Goal: Information Seeking & Learning: Learn about a topic

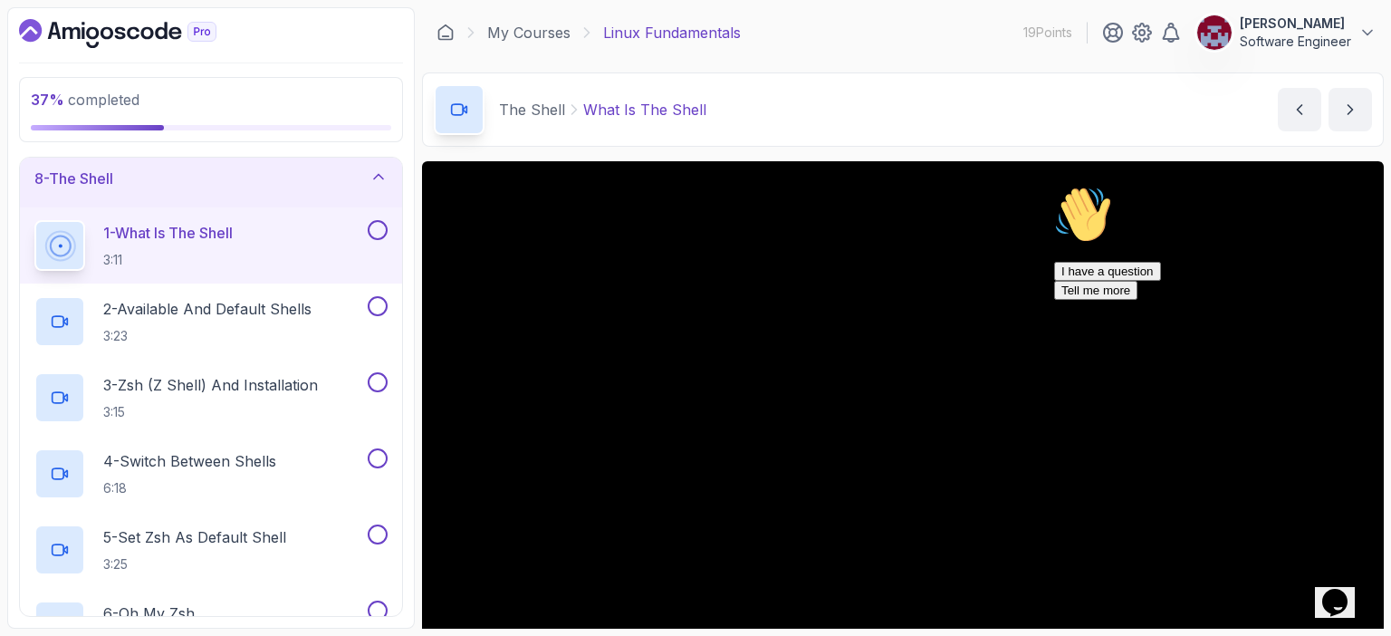
click at [1279, 25] on p "[PERSON_NAME]" at bounding box center [1294, 23] width 111 height 18
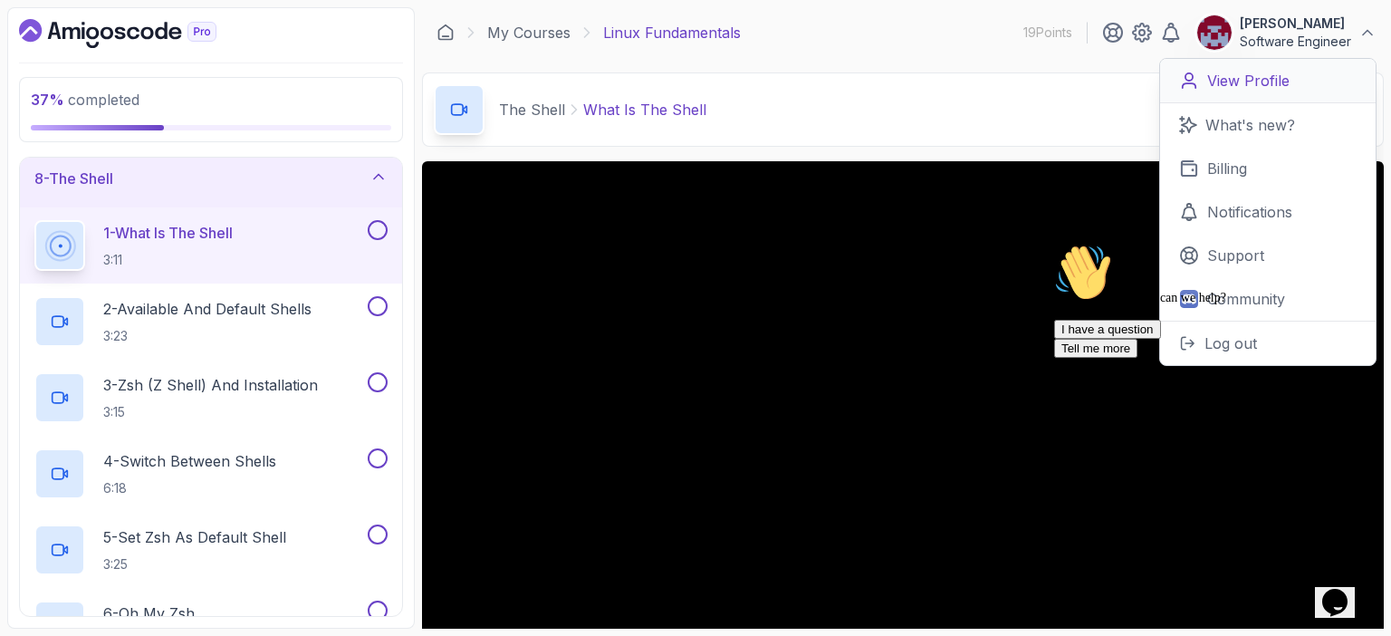
click at [1218, 79] on p "View Profile" at bounding box center [1248, 81] width 82 height 22
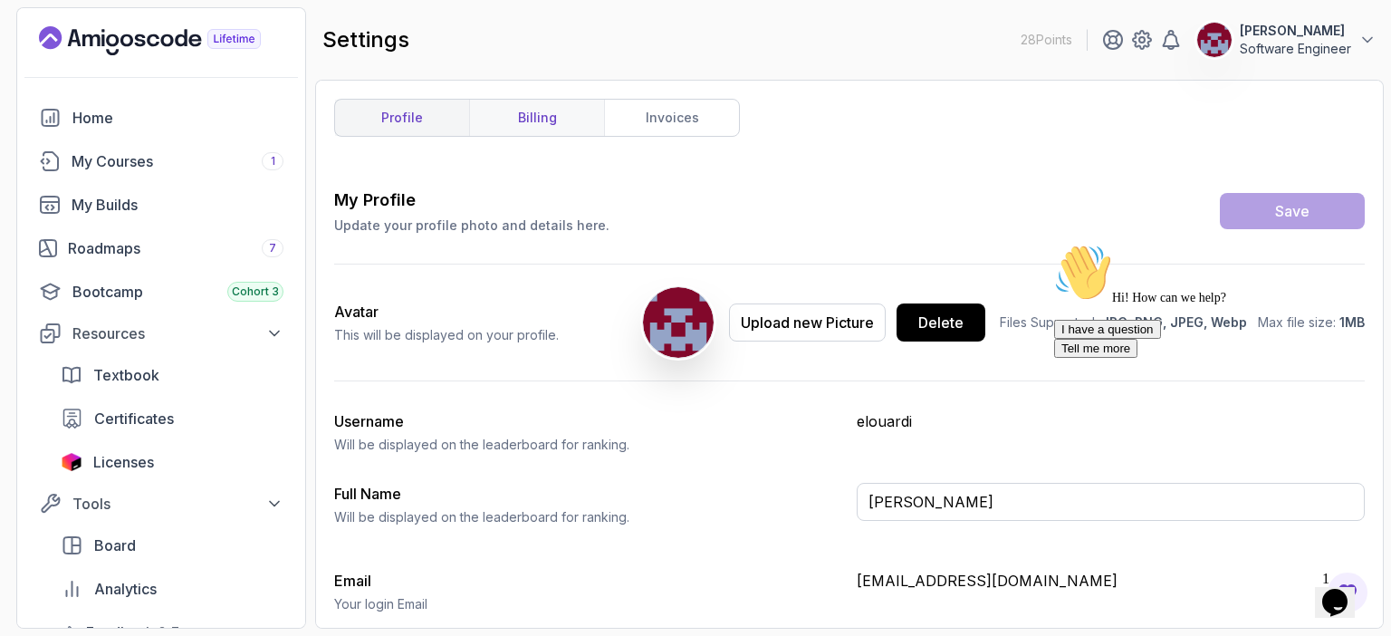
click at [524, 129] on link "billing" at bounding box center [536, 118] width 135 height 36
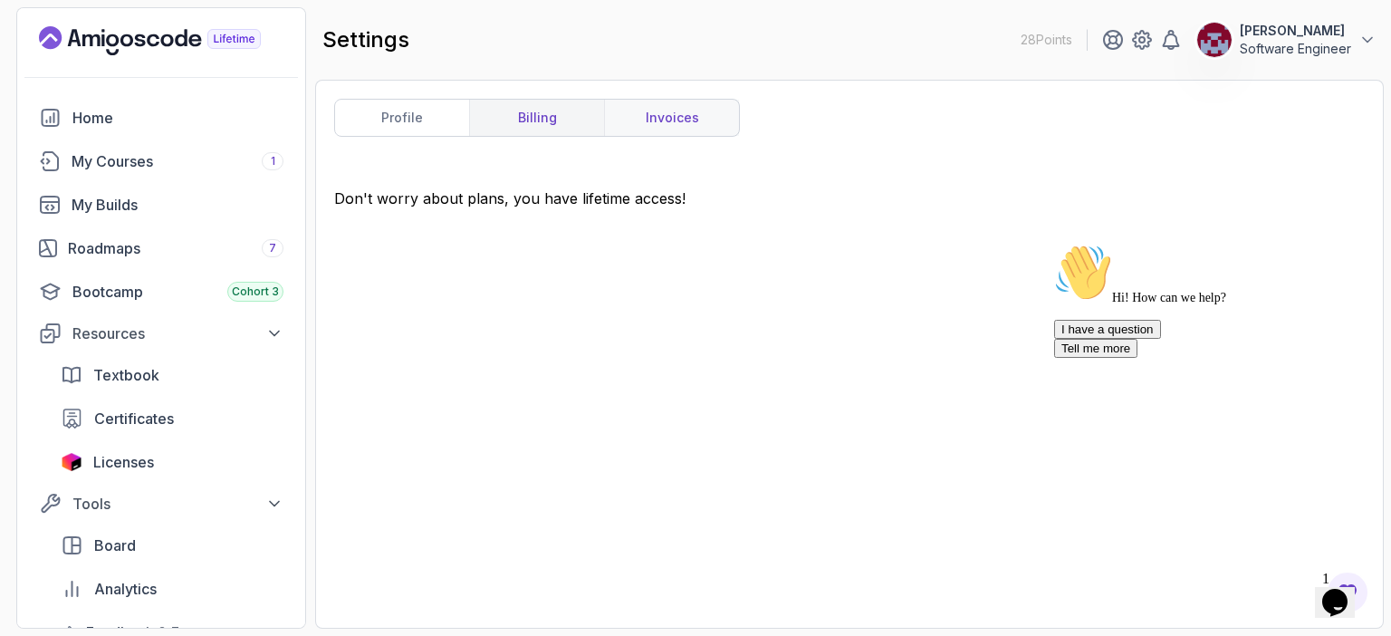
click at [679, 123] on link "invoices" at bounding box center [671, 118] width 135 height 36
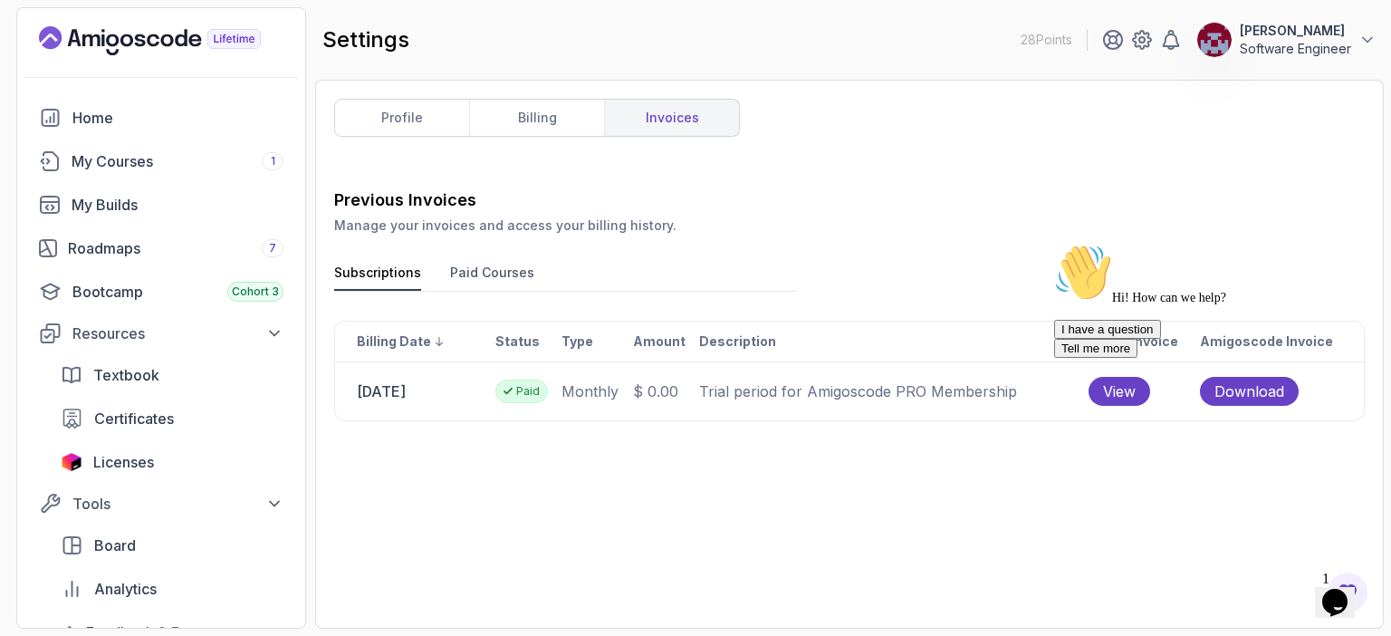
click at [473, 278] on button "Paid Courses" at bounding box center [492, 276] width 84 height 27
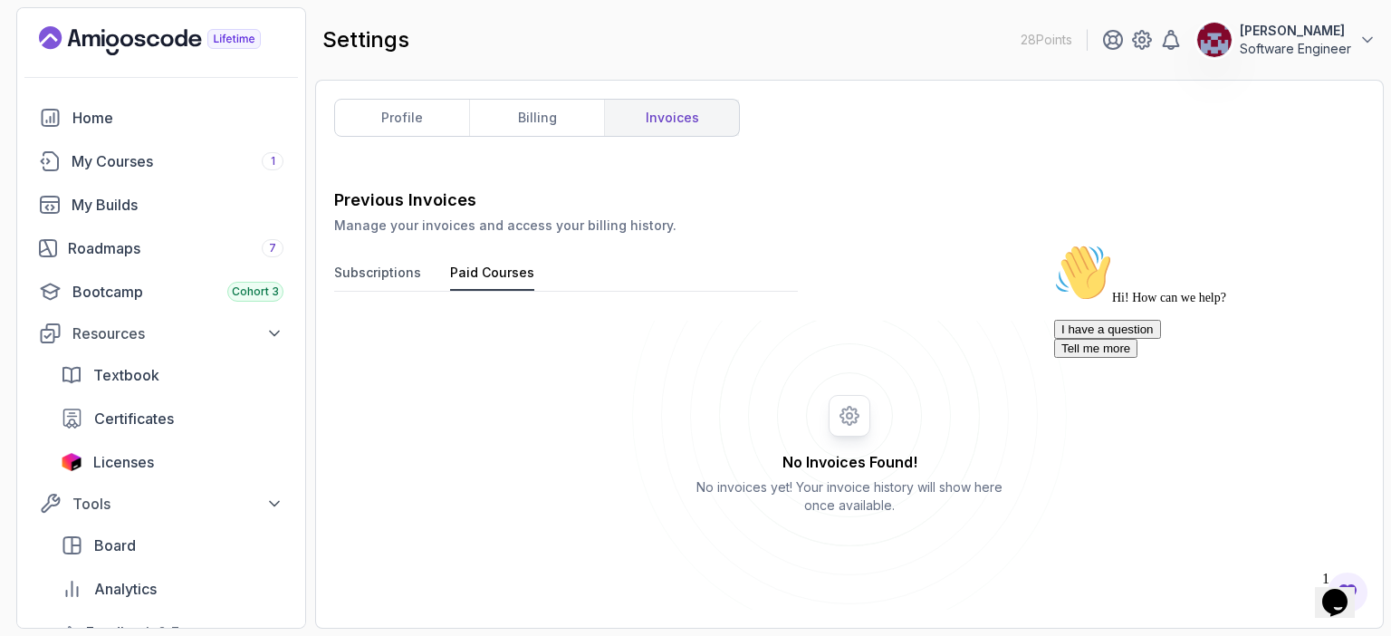
click at [355, 280] on button "Subscriptions" at bounding box center [377, 276] width 87 height 27
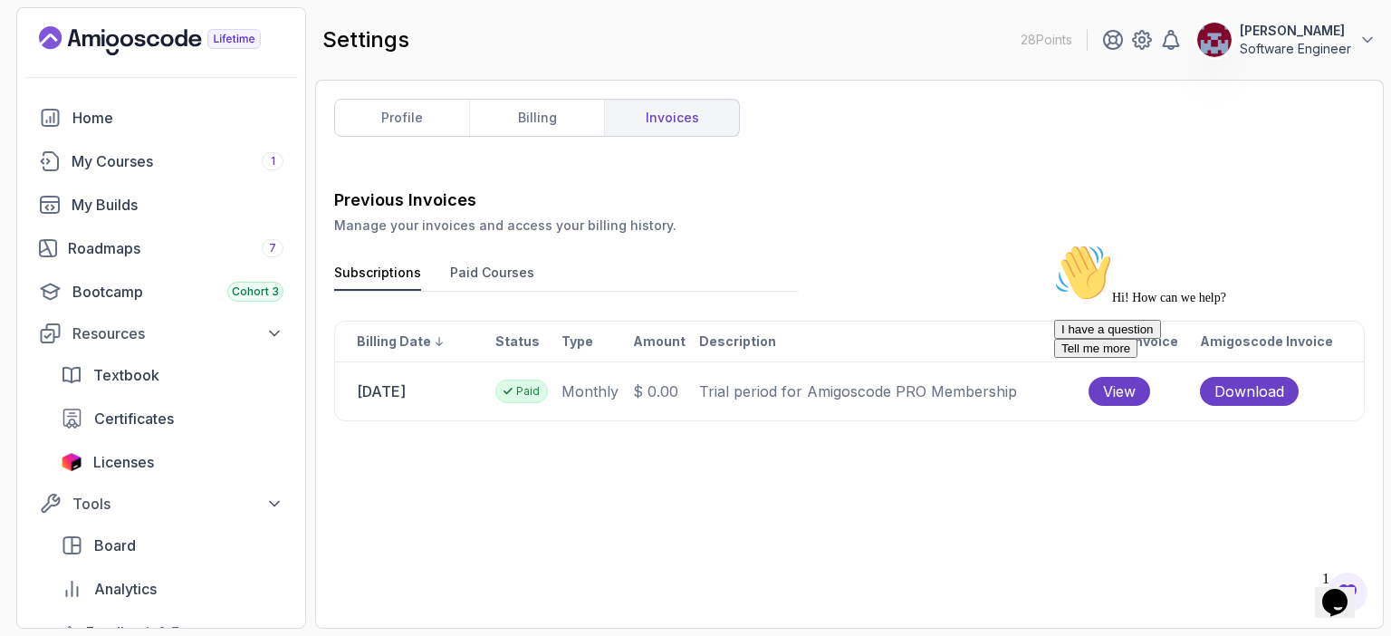
click at [1054, 244] on icon "Chat attention grabber" at bounding box center [1054, 244] width 0 height 0
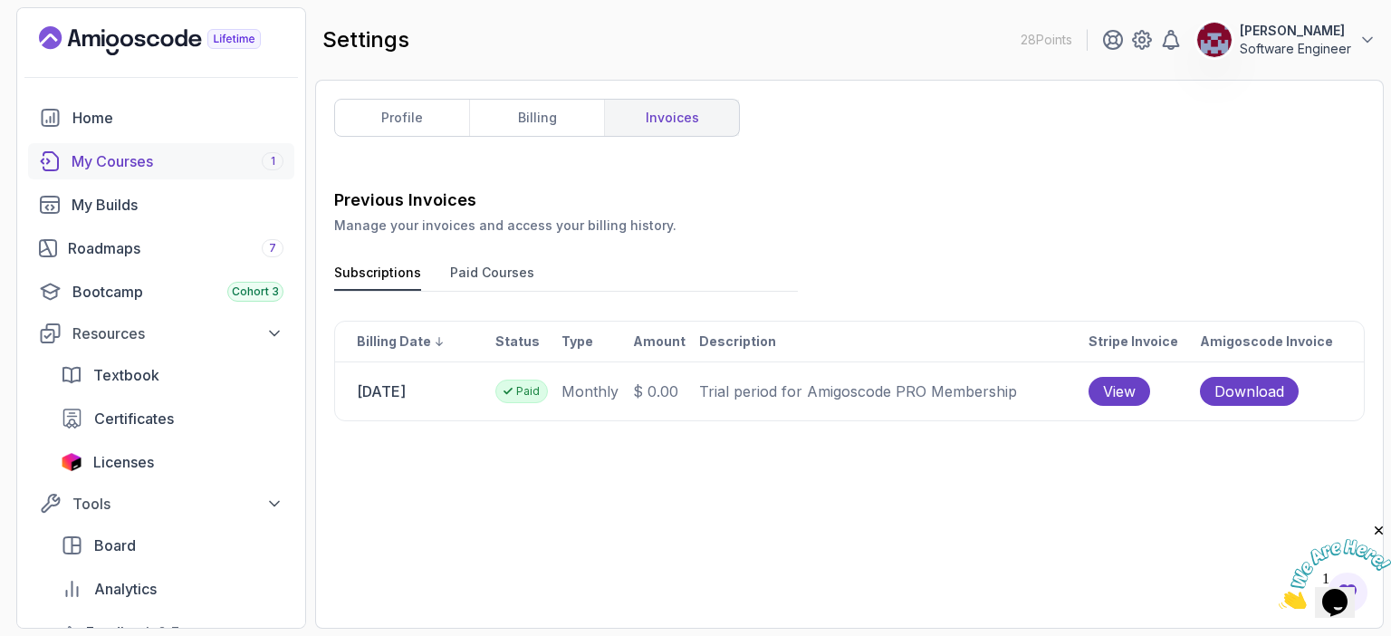
click at [141, 163] on div "My Courses 1" at bounding box center [178, 161] width 212 height 22
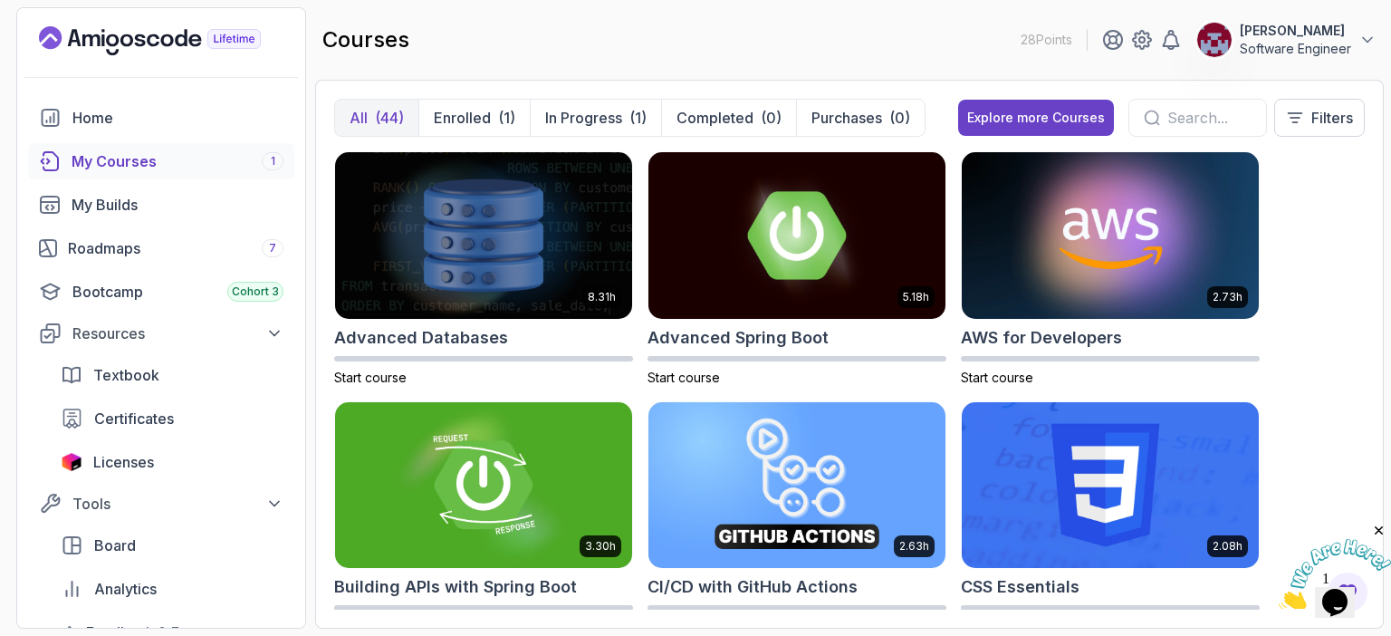
click at [1239, 27] on p "[PERSON_NAME]" at bounding box center [1294, 31] width 111 height 18
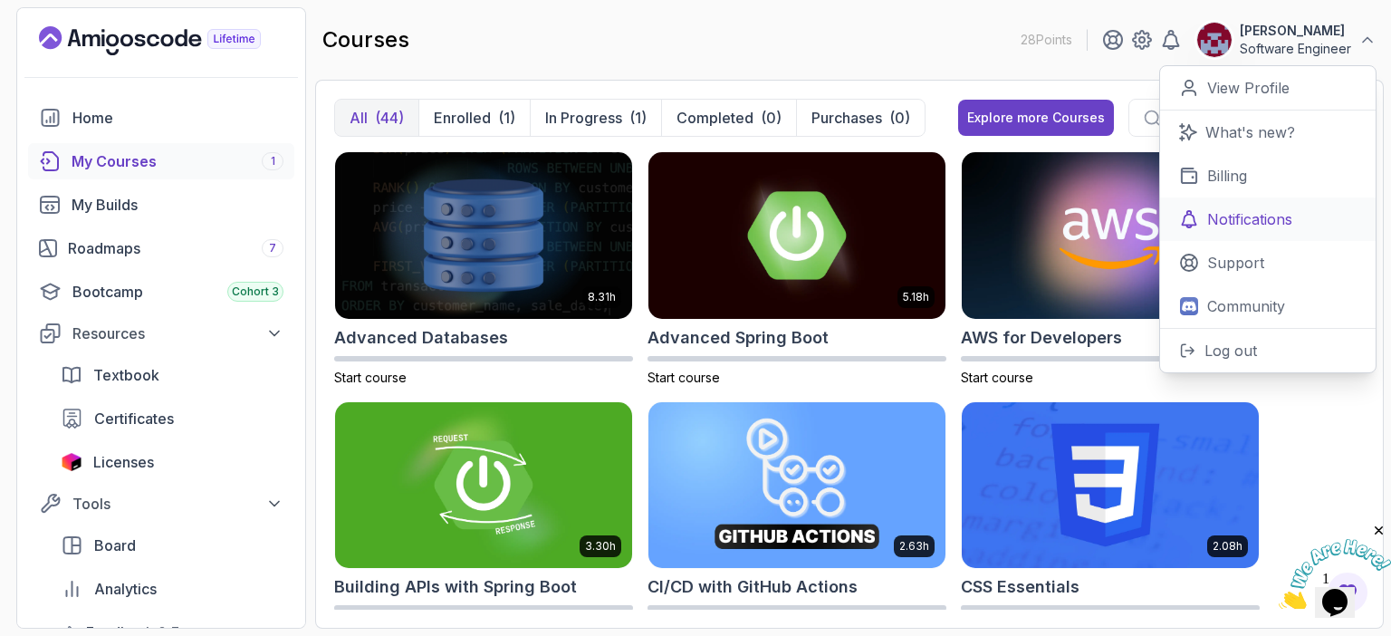
click at [1231, 217] on p "Notifications" at bounding box center [1249, 219] width 85 height 22
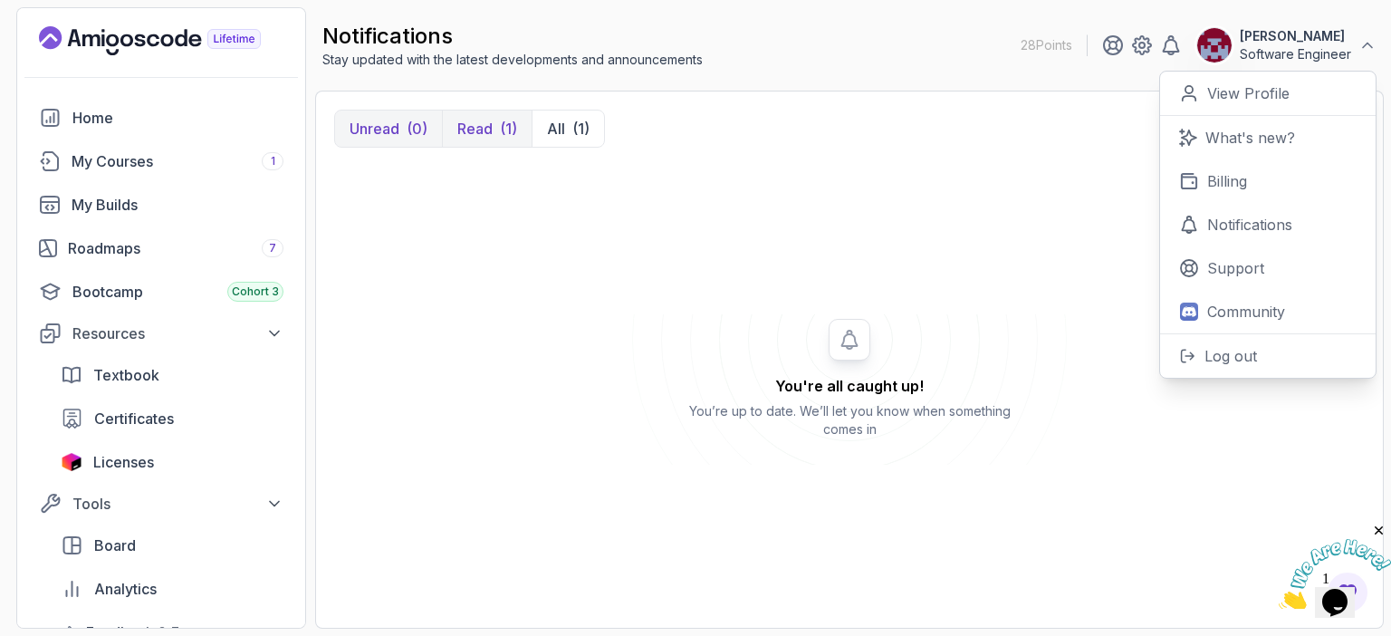
click at [485, 133] on p "Read" at bounding box center [474, 129] width 35 height 22
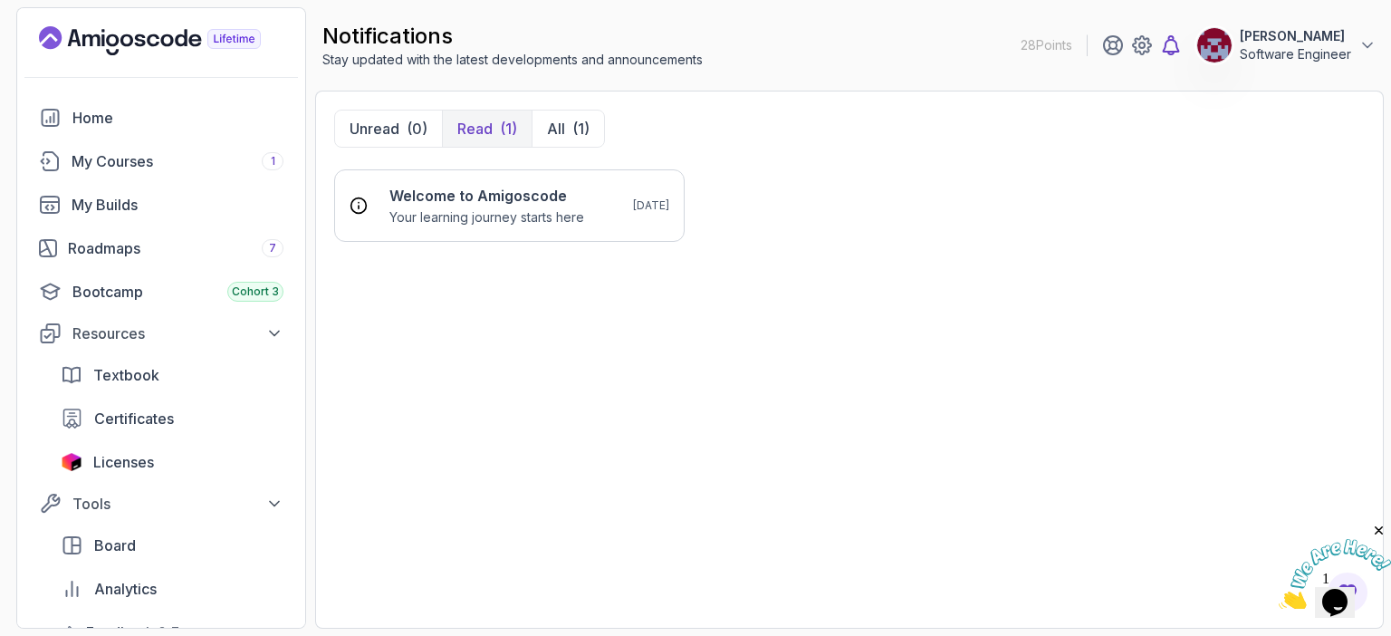
click at [1160, 48] on icon at bounding box center [1171, 45] width 22 height 22
click at [1160, 55] on icon at bounding box center [1171, 45] width 22 height 22
click at [1196, 42] on img at bounding box center [1214, 45] width 36 height 36
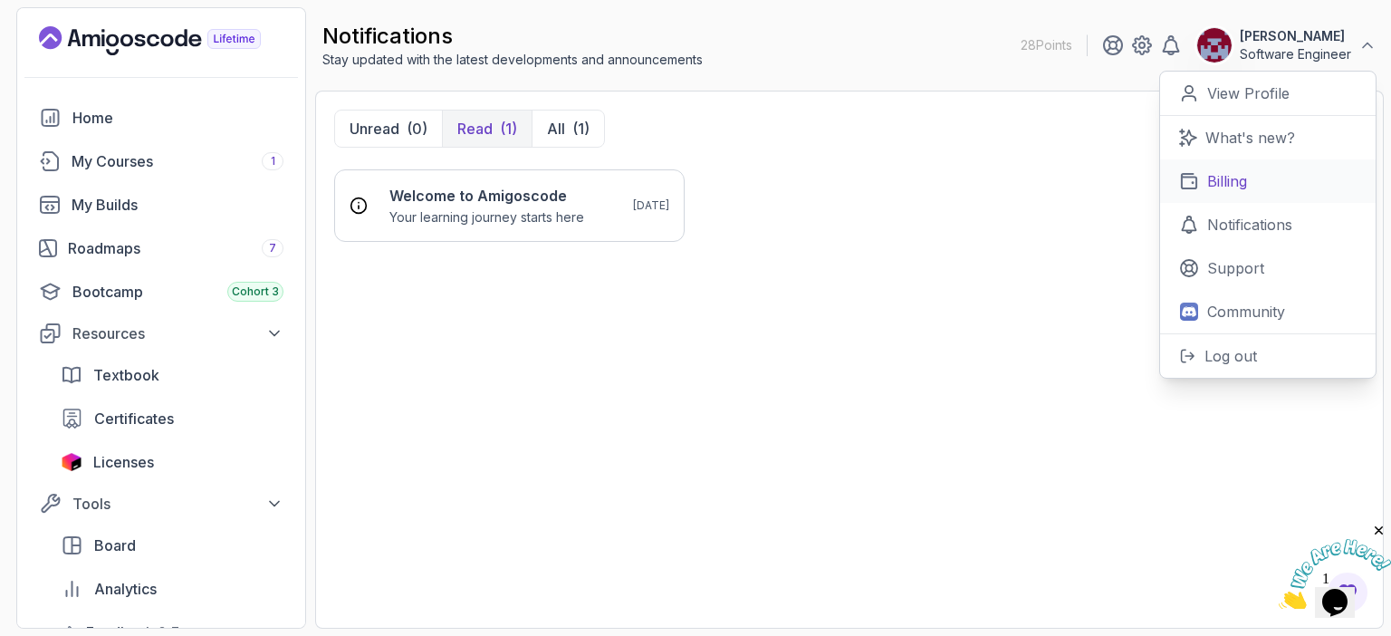
click at [1227, 178] on p "Billing" at bounding box center [1227, 181] width 40 height 22
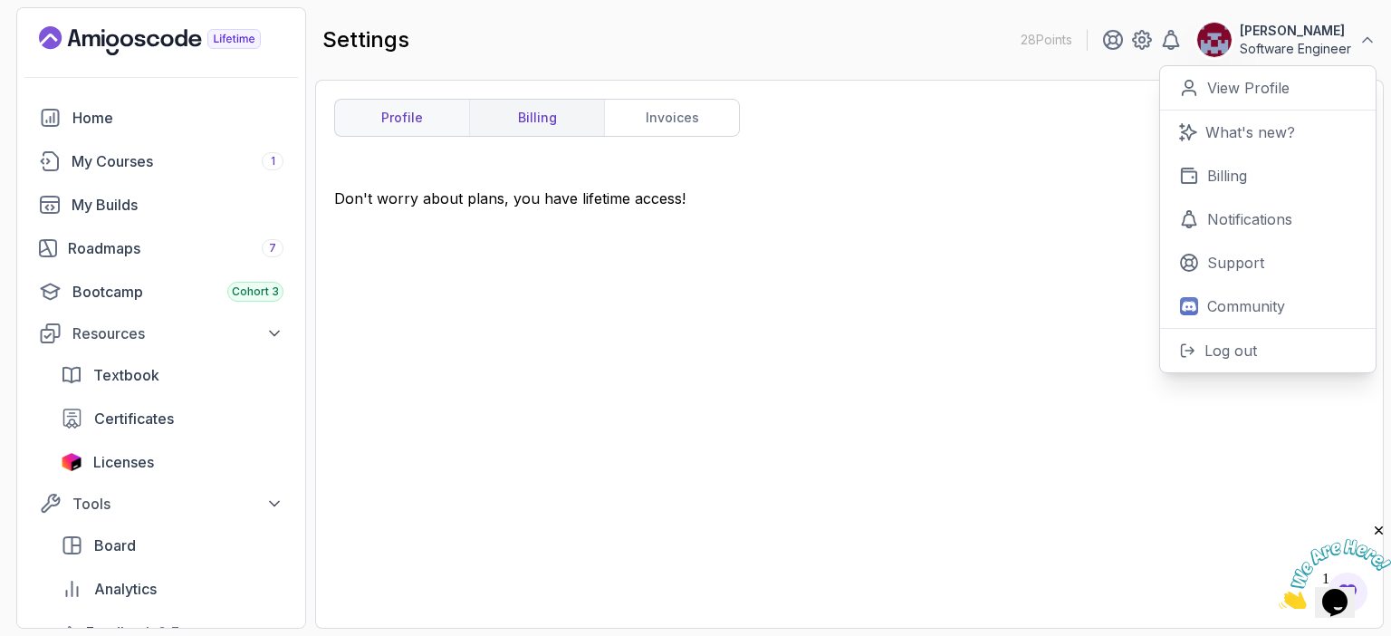
click at [403, 124] on link "profile" at bounding box center [402, 118] width 134 height 36
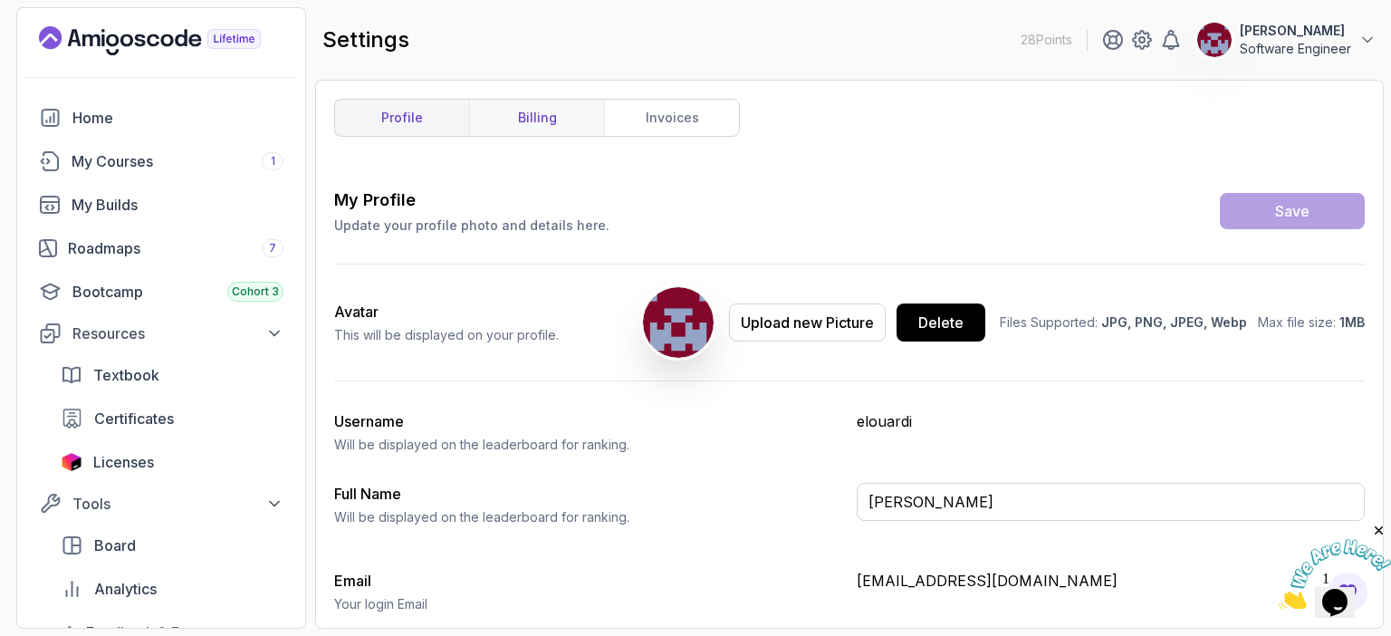
click at [533, 120] on link "billing" at bounding box center [536, 118] width 135 height 36
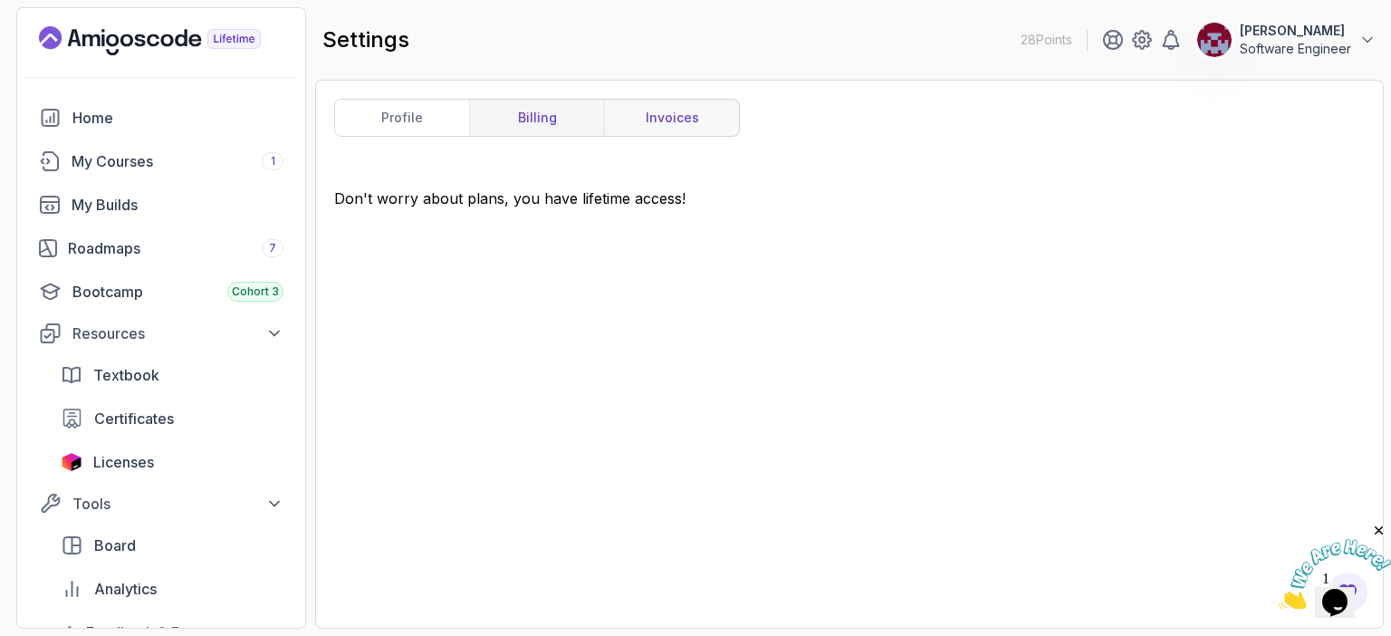
click at [684, 115] on link "invoices" at bounding box center [671, 118] width 135 height 36
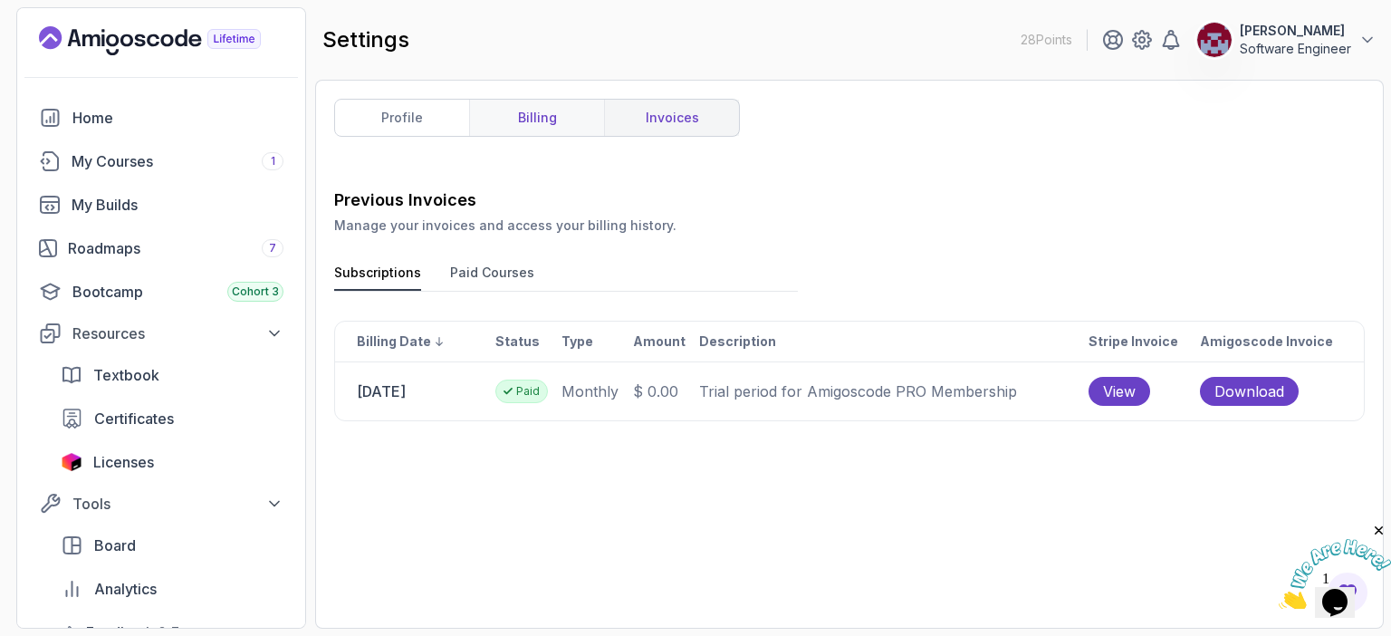
click at [528, 120] on link "billing" at bounding box center [536, 118] width 135 height 36
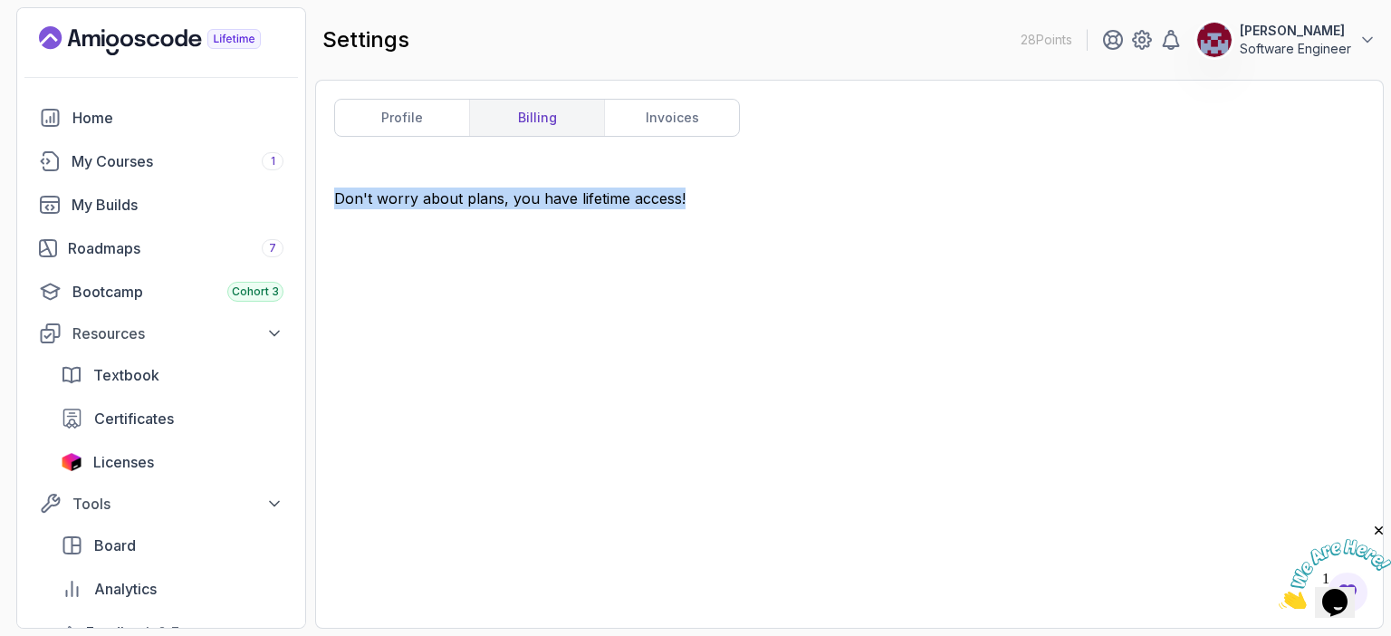
drag, startPoint x: 684, startPoint y: 196, endPoint x: 319, endPoint y: 186, distance: 365.9
click at [319, 186] on div "profile billing invoices Don't worry about plans, you have lifetime access!" at bounding box center [849, 354] width 1068 height 549
copy div "Don't worry about plans, you have lifetime access!"
click at [767, 233] on div "Don't worry about plans, you have lifetime access!" at bounding box center [849, 398] width 1030 height 422
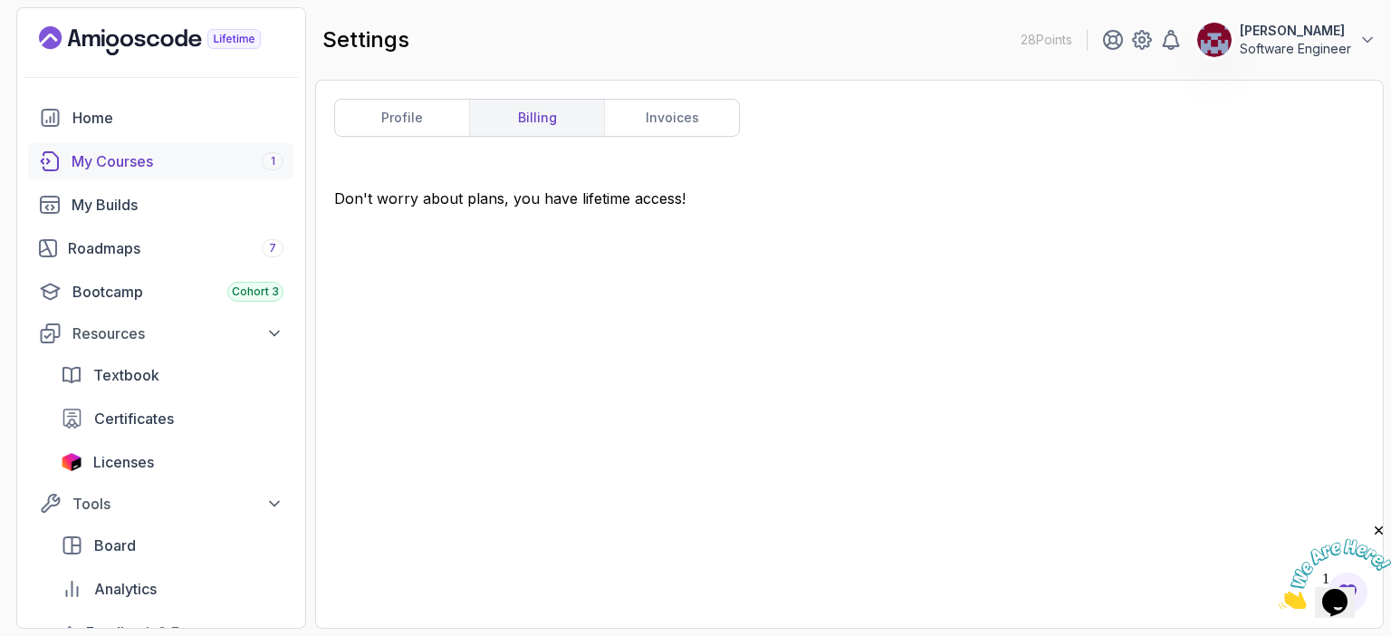
click at [126, 156] on div "My Courses 1" at bounding box center [178, 161] width 212 height 22
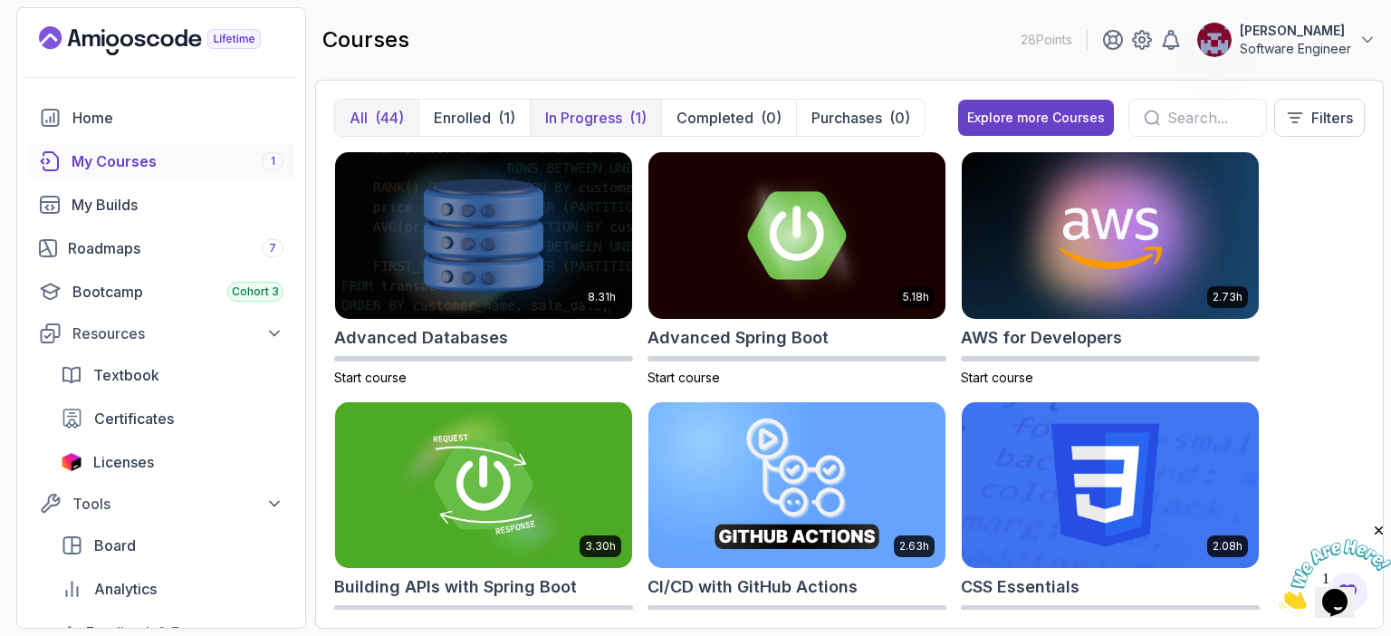
click at [585, 124] on p "In Progress" at bounding box center [583, 118] width 77 height 22
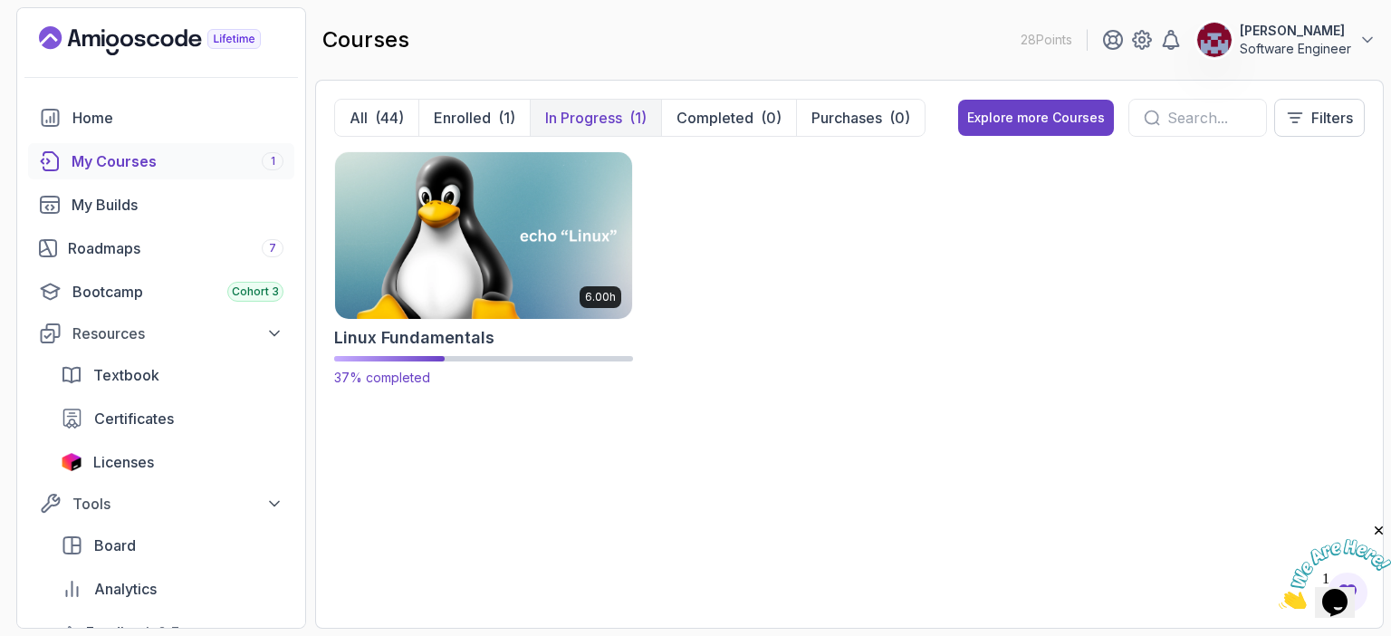
click at [485, 262] on img at bounding box center [483, 235] width 311 height 175
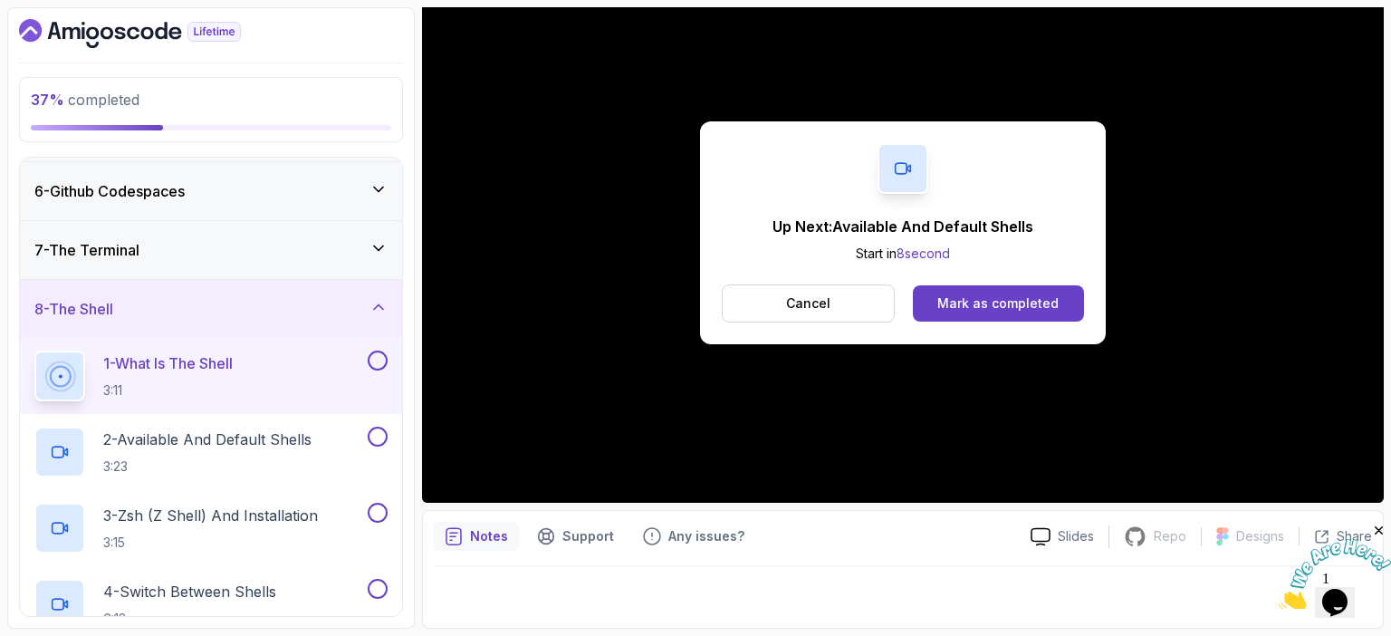
scroll to position [199, 0]
click at [1007, 301] on div "Mark as completed" at bounding box center [997, 303] width 121 height 18
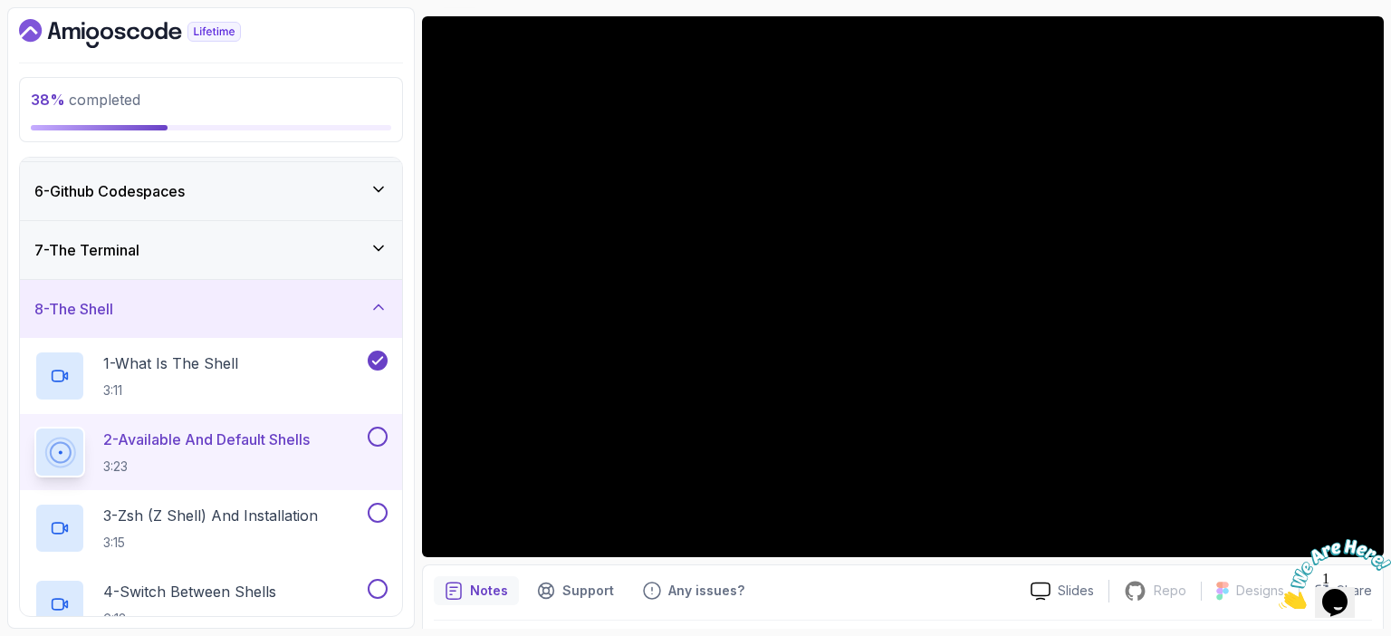
scroll to position [145, 0]
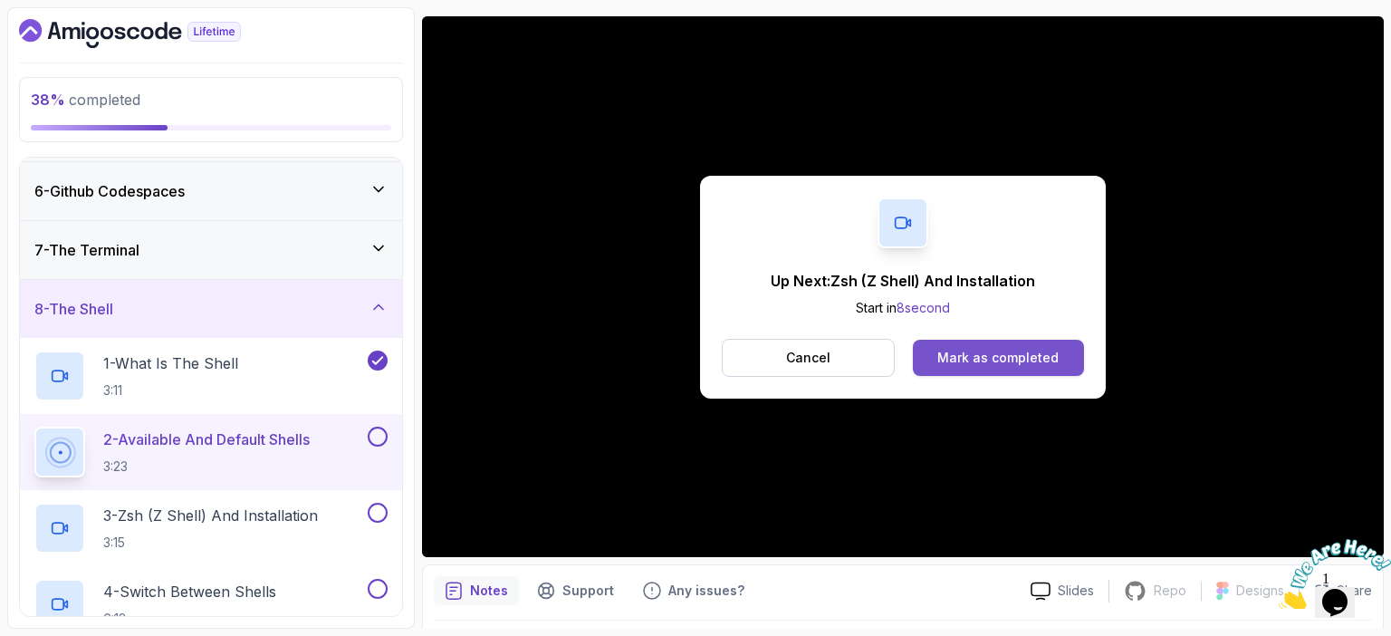
click at [985, 356] on div "Mark as completed" at bounding box center [997, 358] width 121 height 18
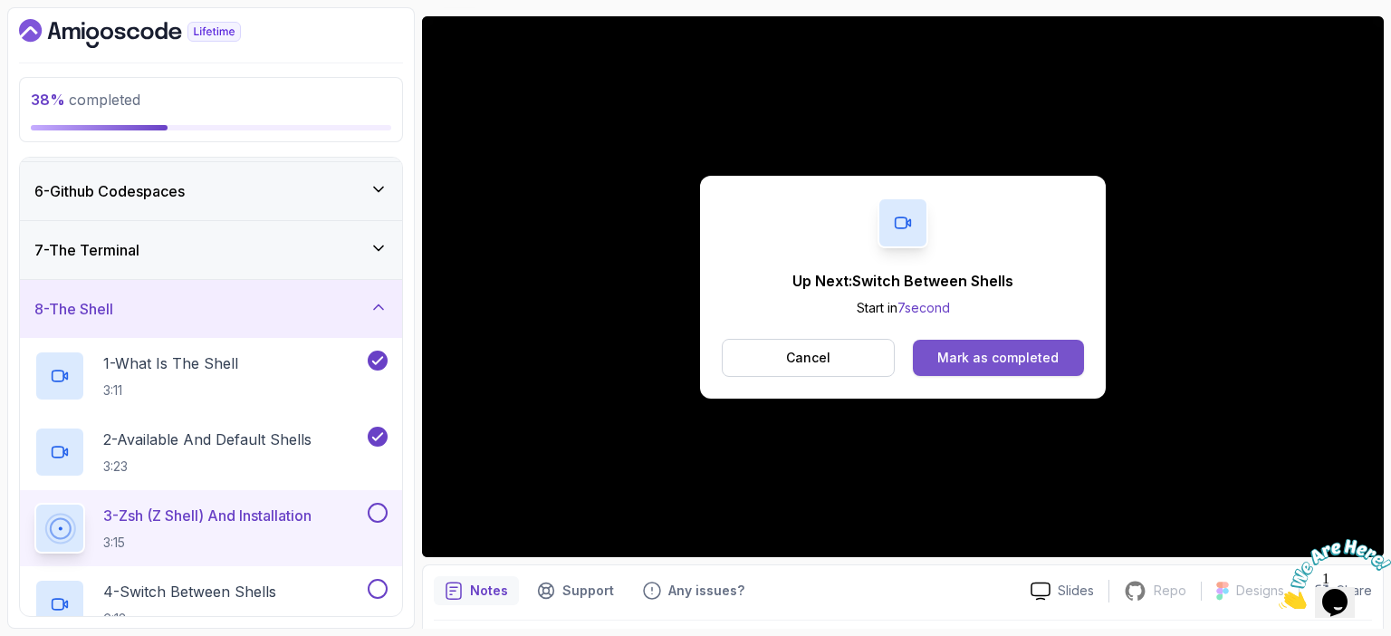
click at [998, 356] on div "Mark as completed" at bounding box center [997, 358] width 121 height 18
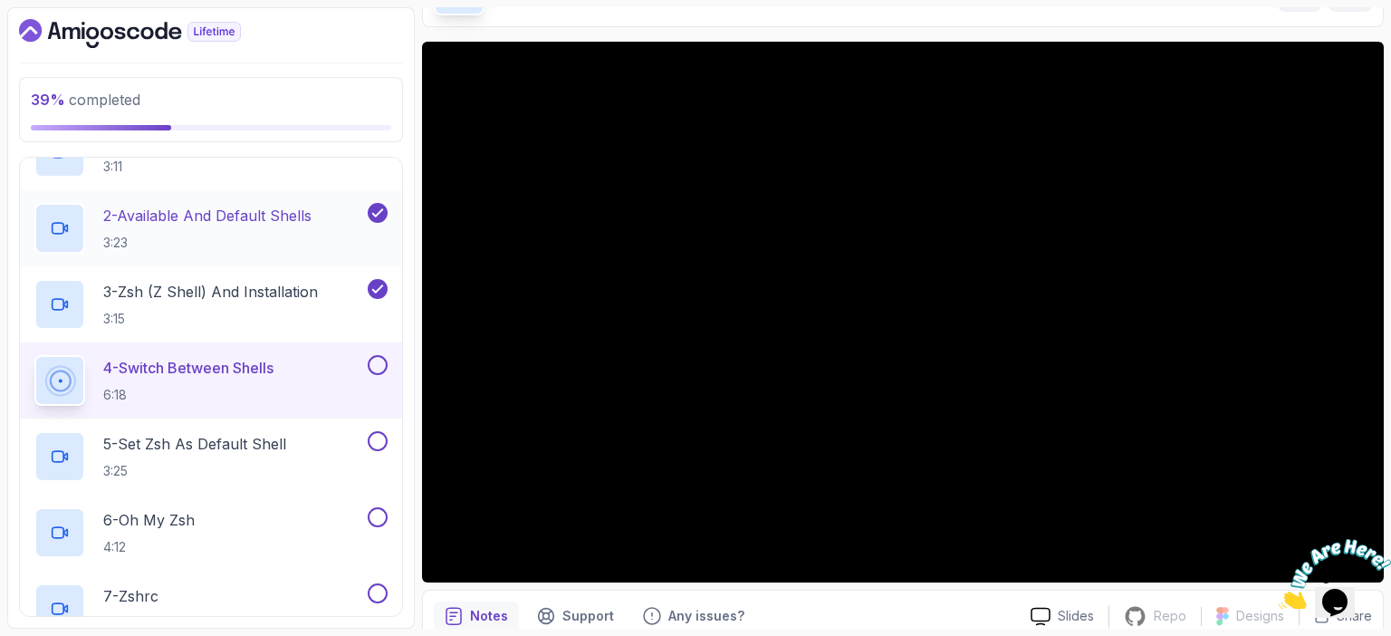
scroll to position [520, 0]
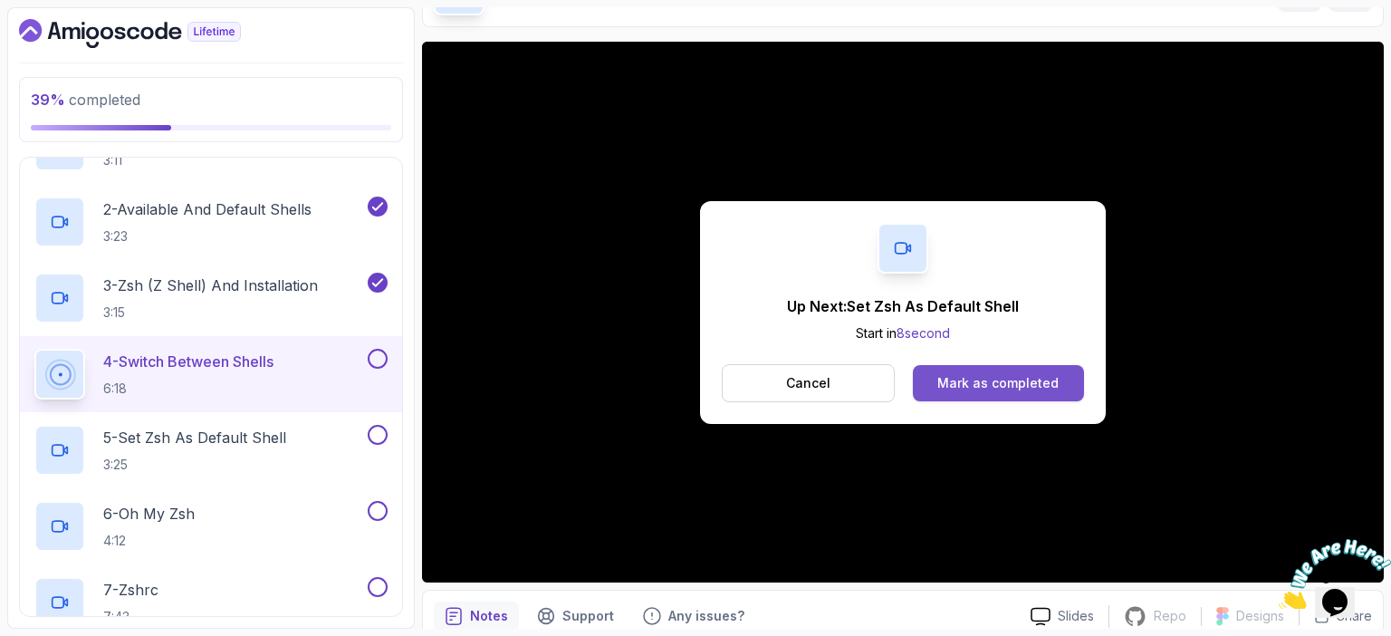
click at [1016, 374] on div "Mark as completed" at bounding box center [997, 383] width 121 height 18
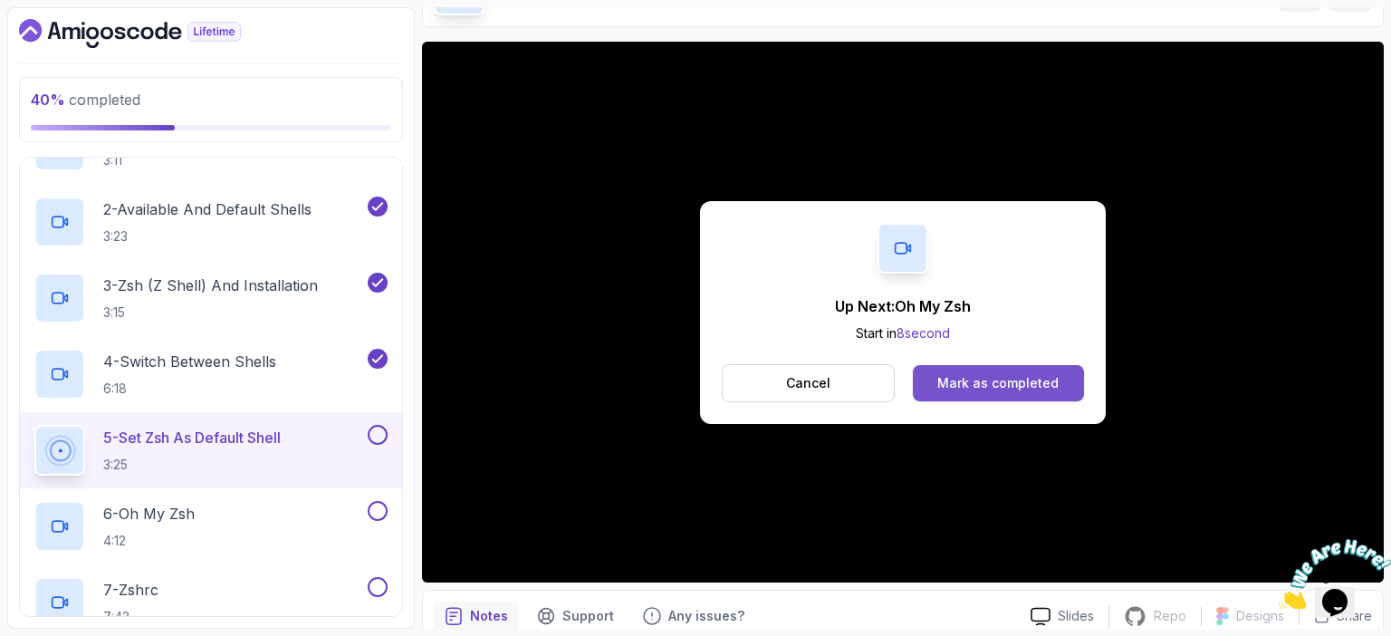
click at [981, 383] on div "Mark as completed" at bounding box center [997, 383] width 121 height 18
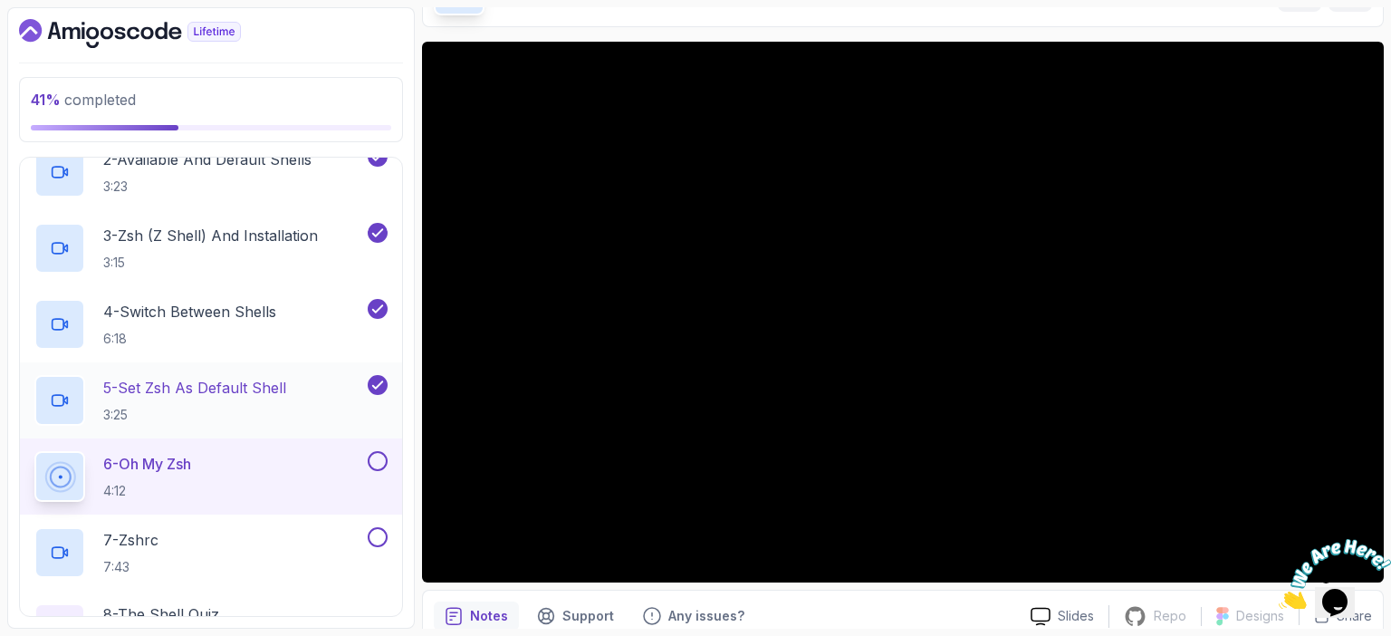
scroll to position [536, 0]
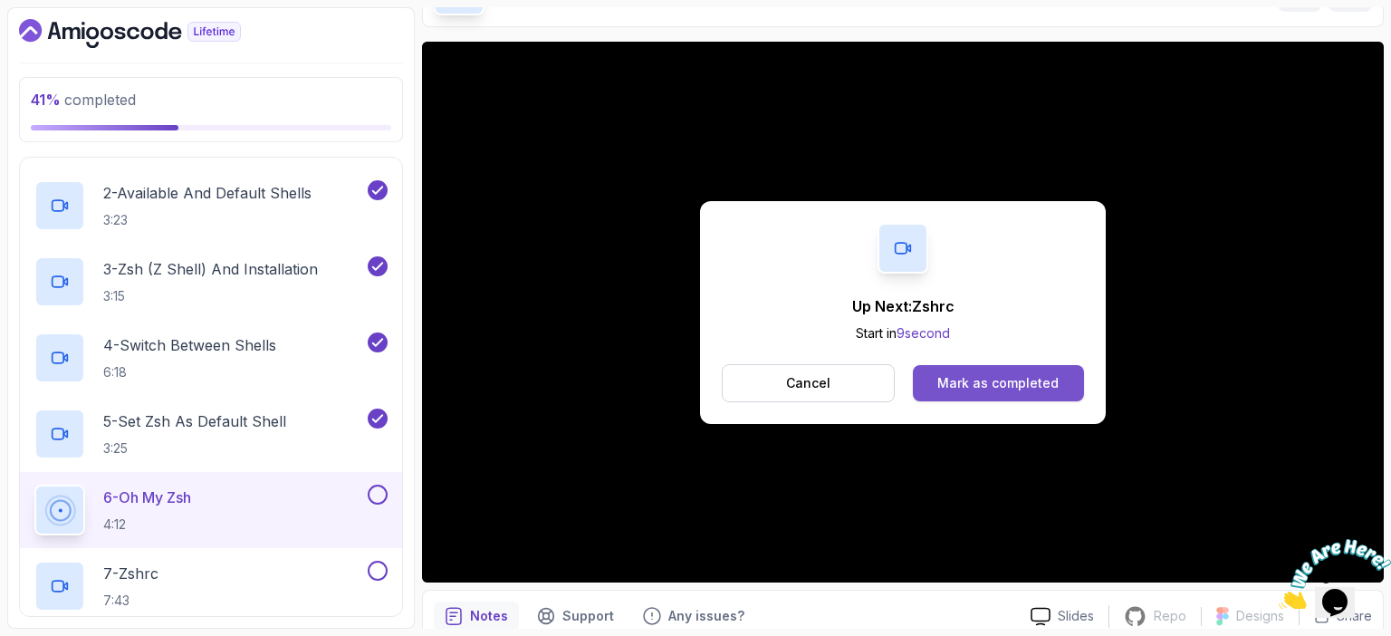
click at [974, 385] on div "Mark as completed" at bounding box center [997, 383] width 121 height 18
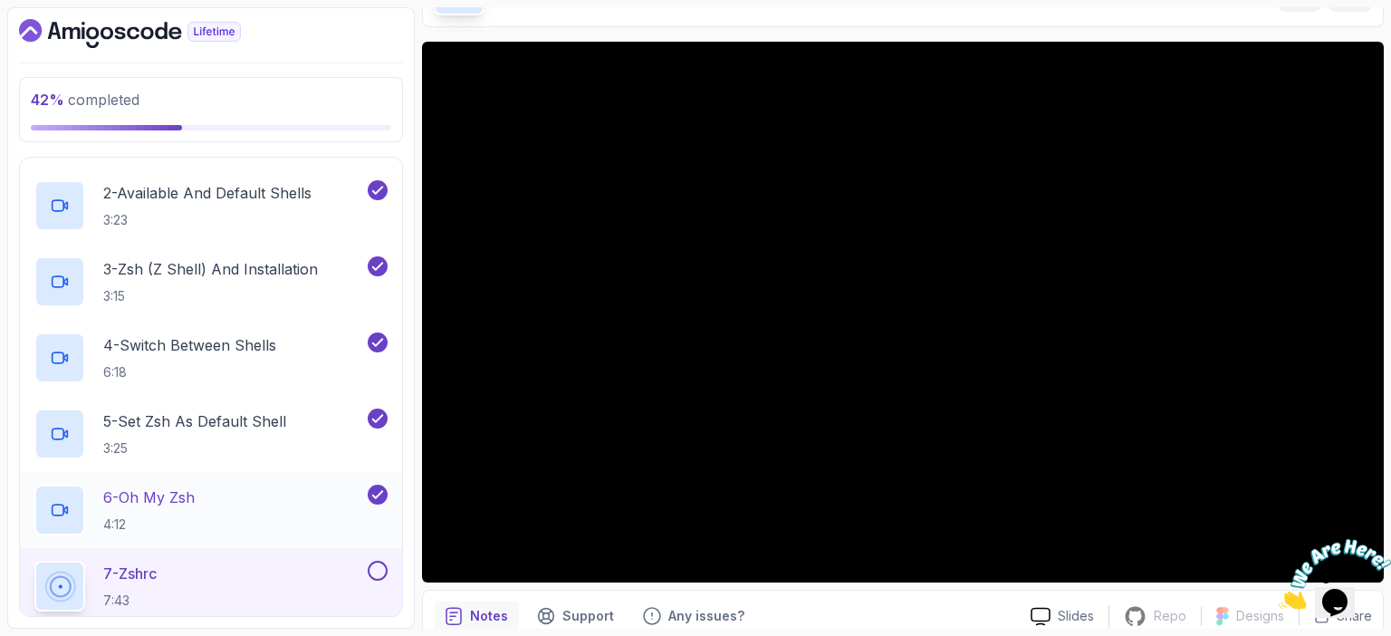
click at [260, 490] on div "6 - Oh My Zsh 4:12" at bounding box center [199, 509] width 330 height 51
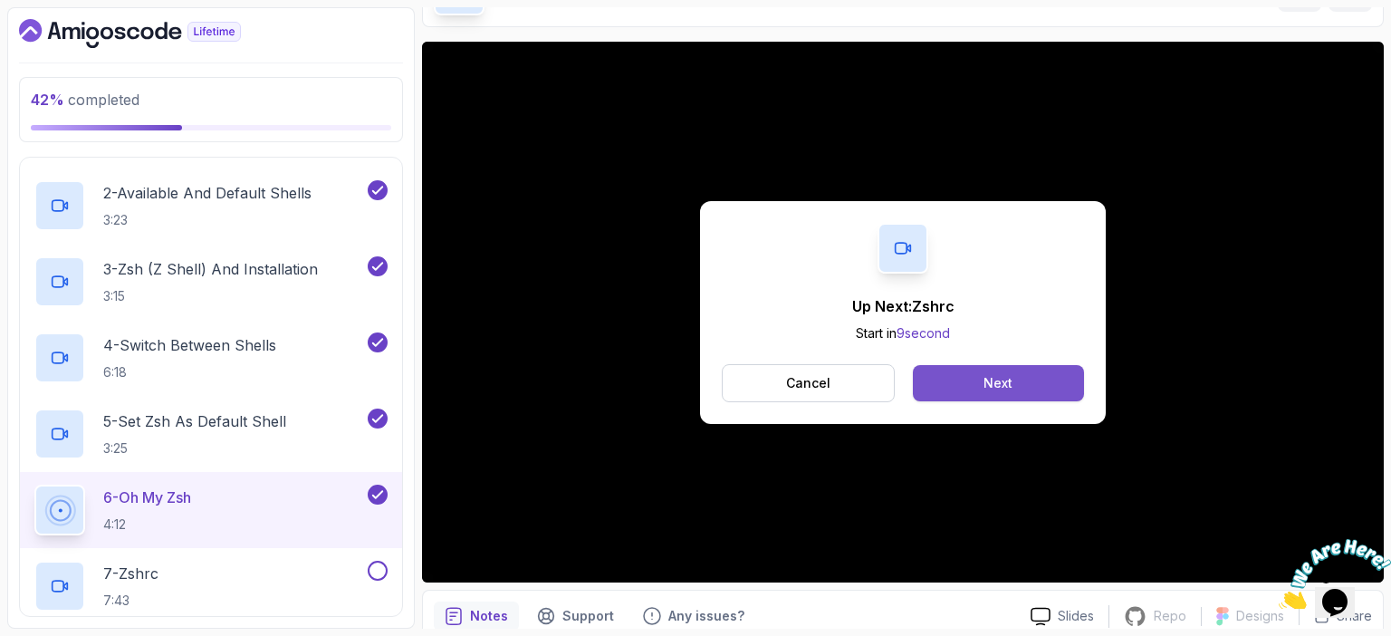
click at [967, 373] on button "Next" at bounding box center [998, 383] width 171 height 36
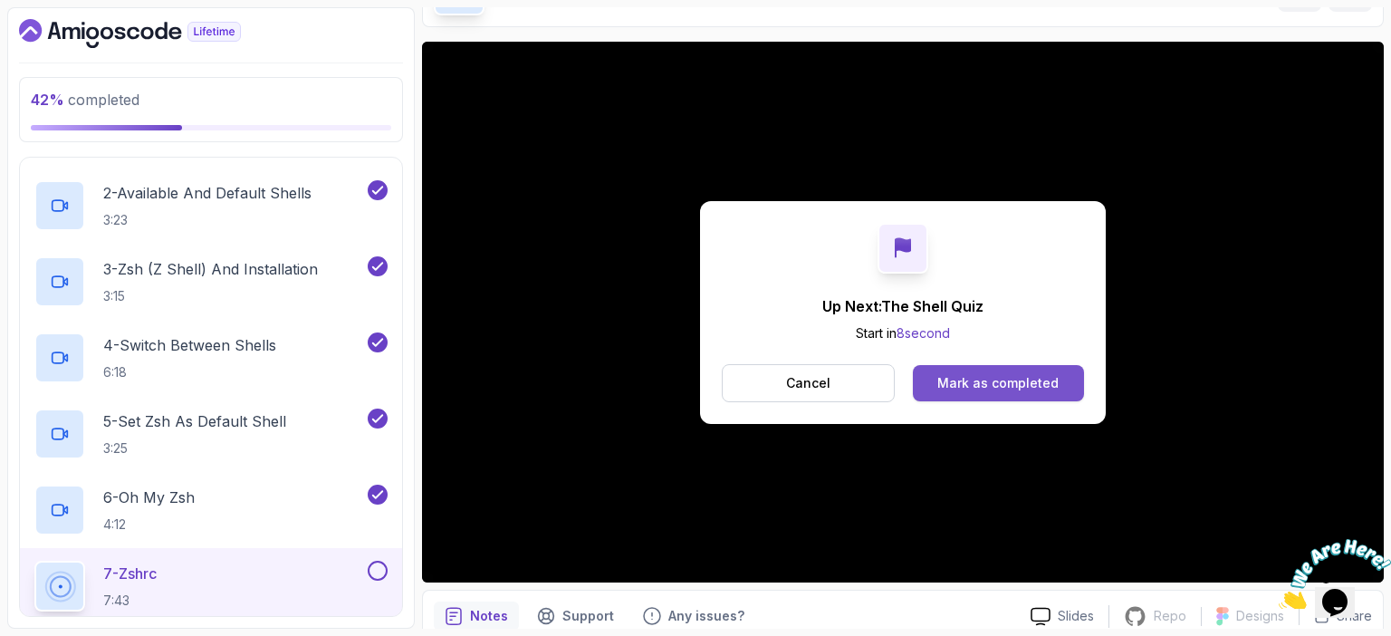
click at [976, 382] on div "Mark as completed" at bounding box center [997, 383] width 121 height 18
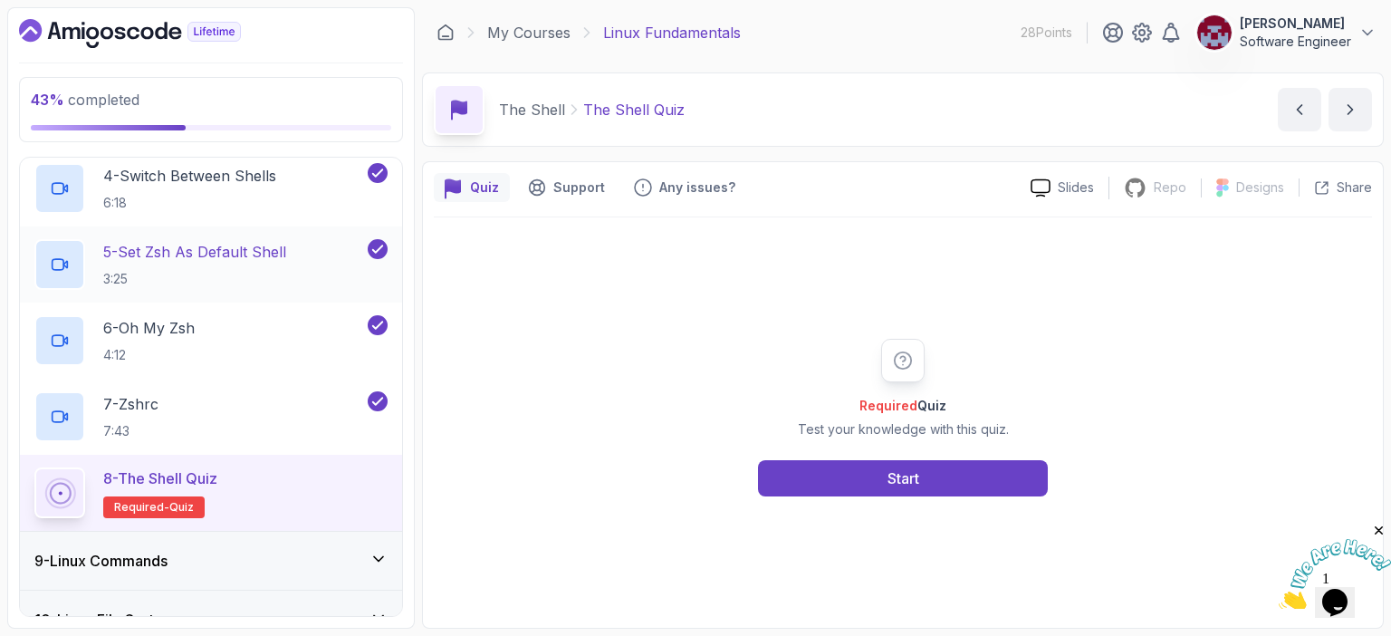
scroll to position [703, 0]
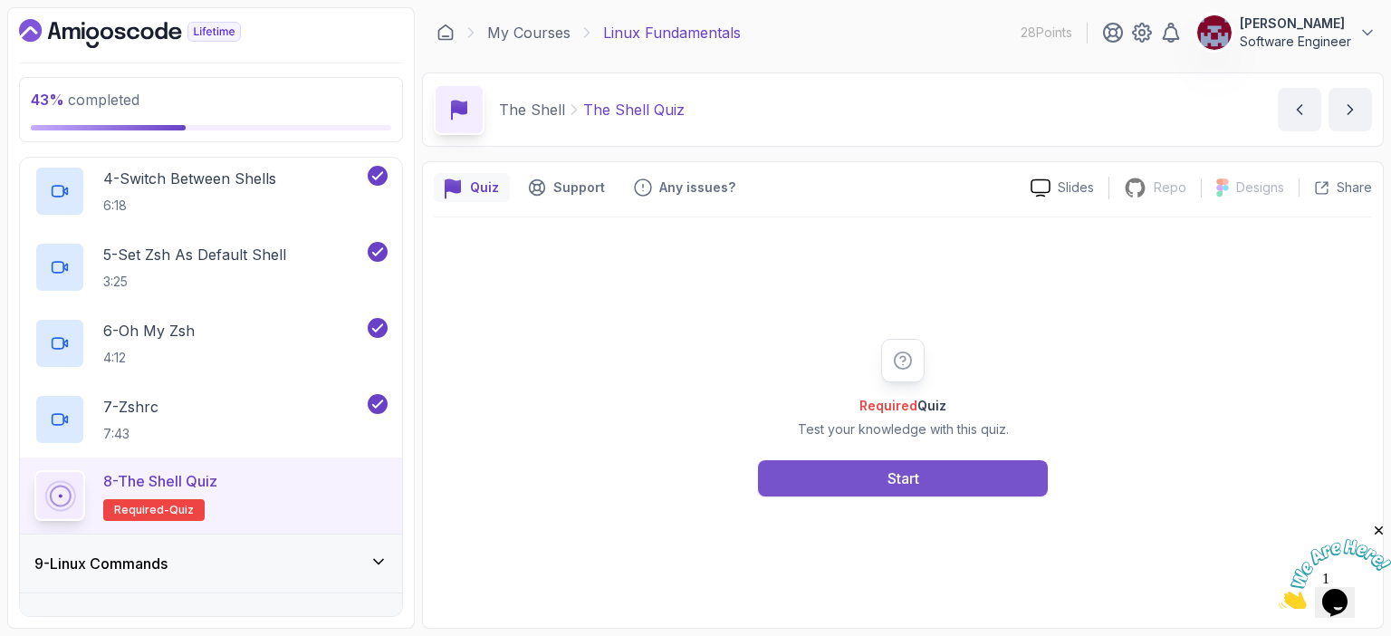
click at [908, 479] on div "Start" at bounding box center [903, 478] width 32 height 22
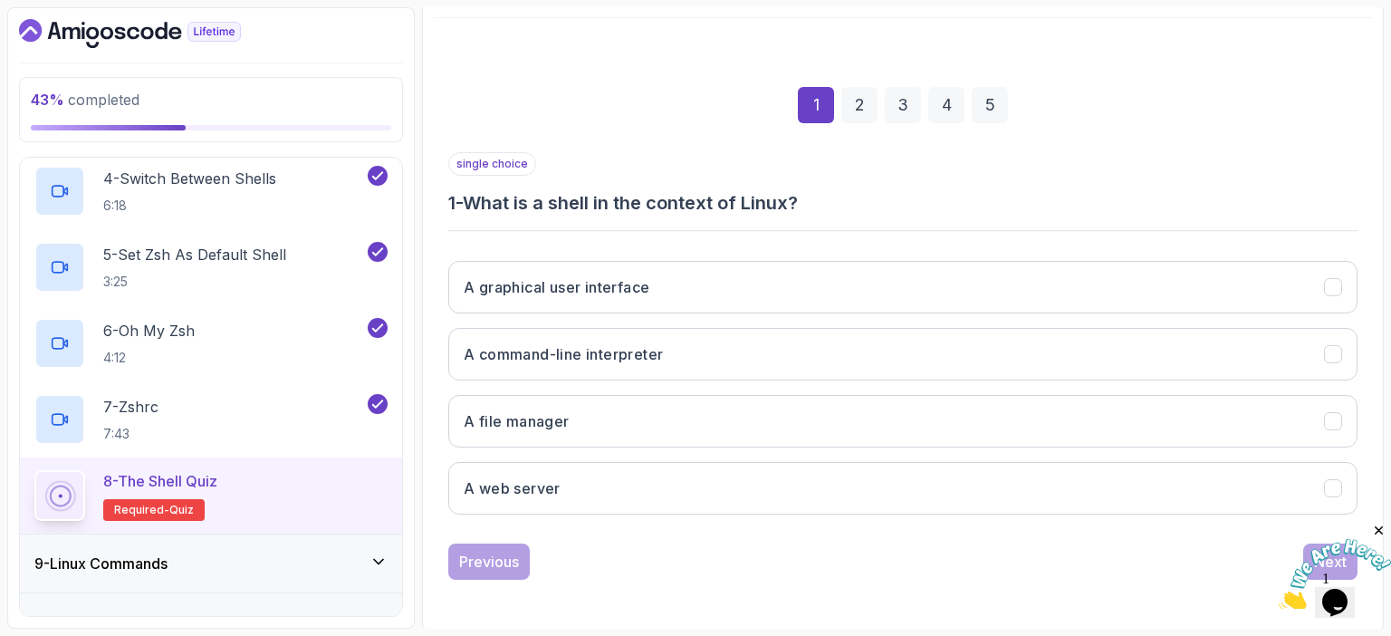
scroll to position [199, 0]
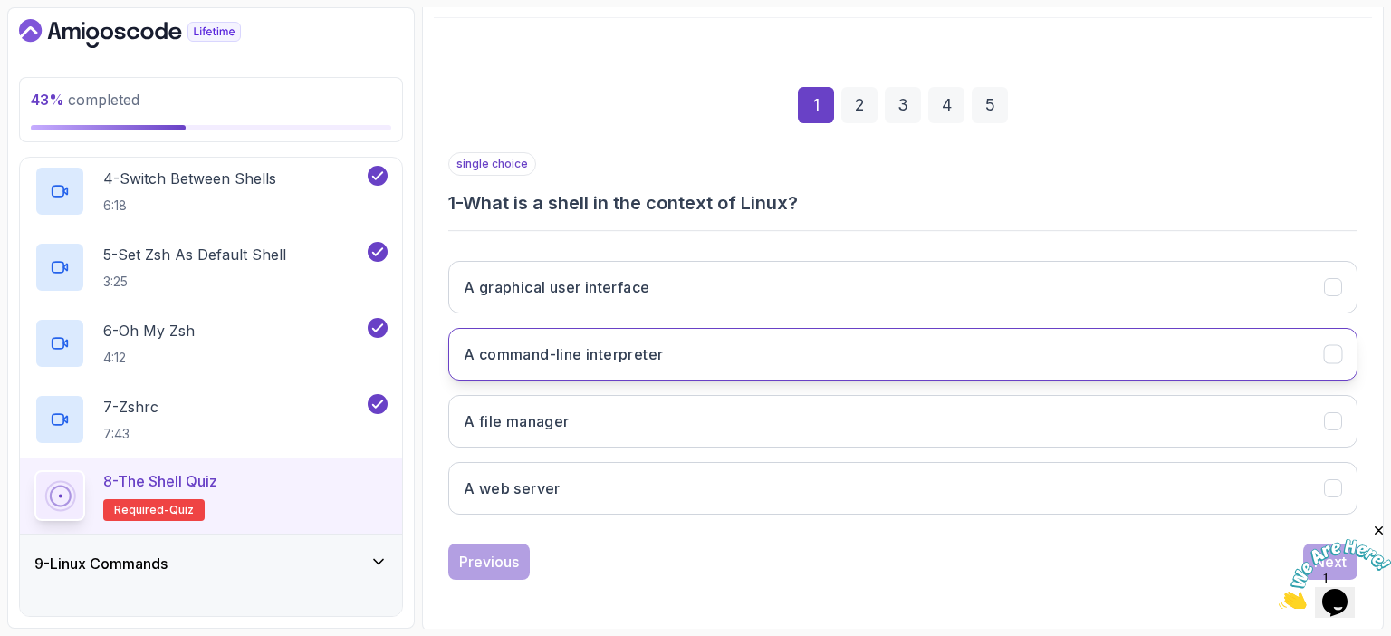
click at [798, 349] on button "A command-line interpreter" at bounding box center [902, 354] width 909 height 53
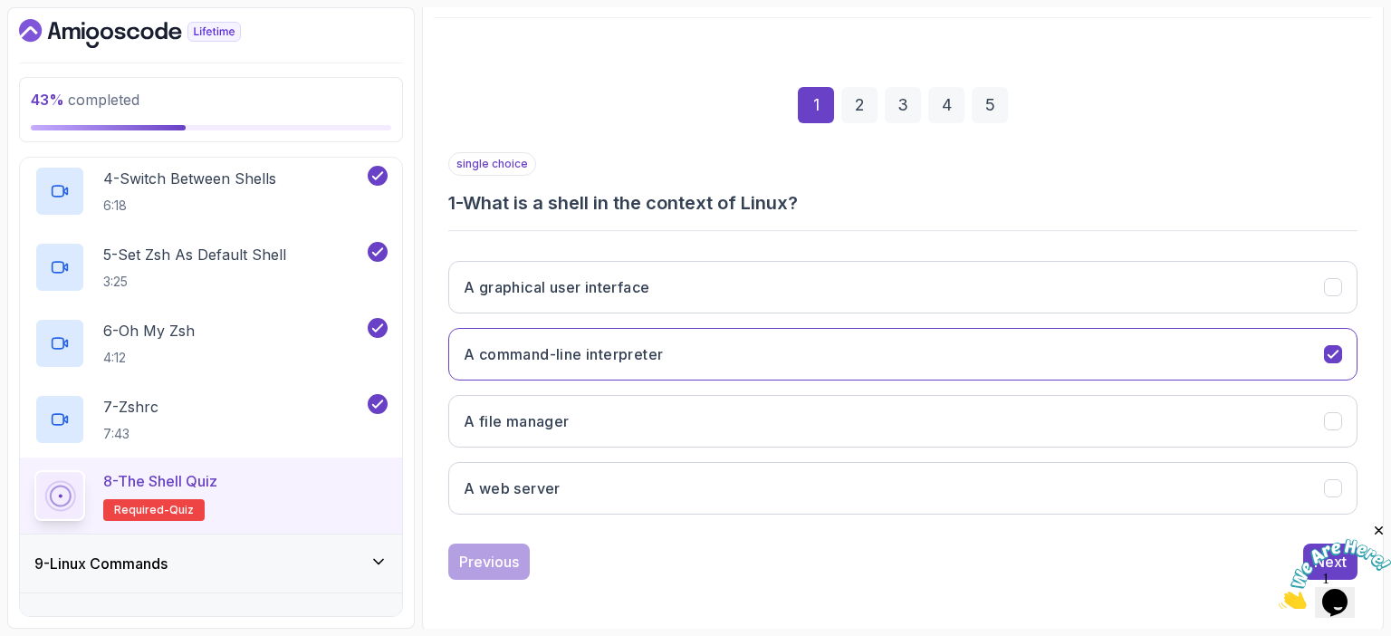
click at [1376, 531] on icon "Close" at bounding box center [1379, 530] width 16 height 16
click at [1332, 550] on div "Next" at bounding box center [1330, 561] width 33 height 22
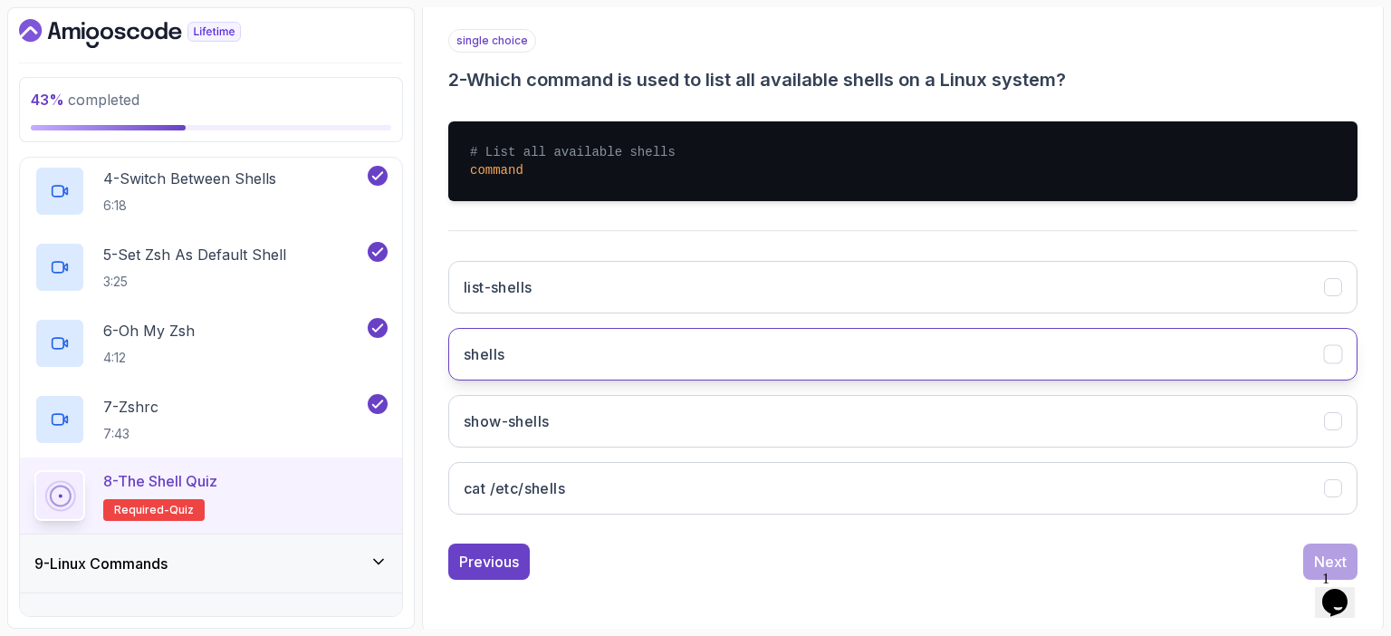
scroll to position [320, 0]
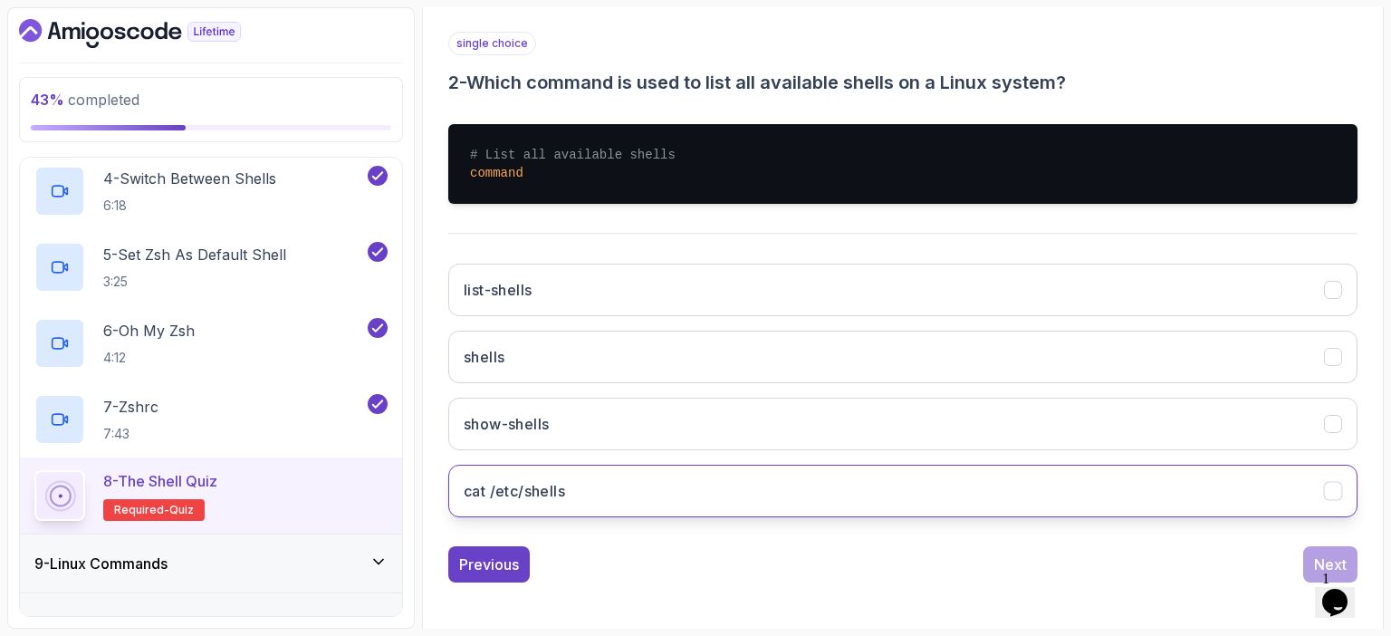
click at [660, 485] on button "cat /etc/shells" at bounding box center [902, 490] width 909 height 53
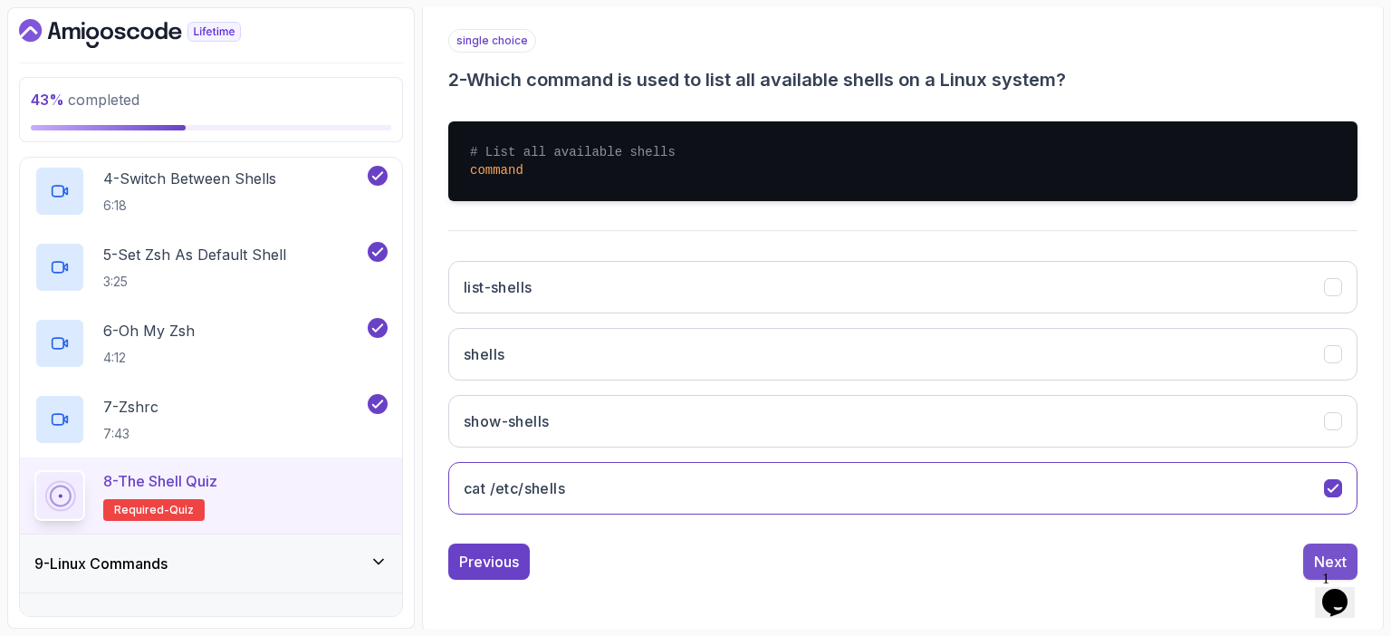
click at [1309, 556] on button "Next" at bounding box center [1330, 561] width 54 height 36
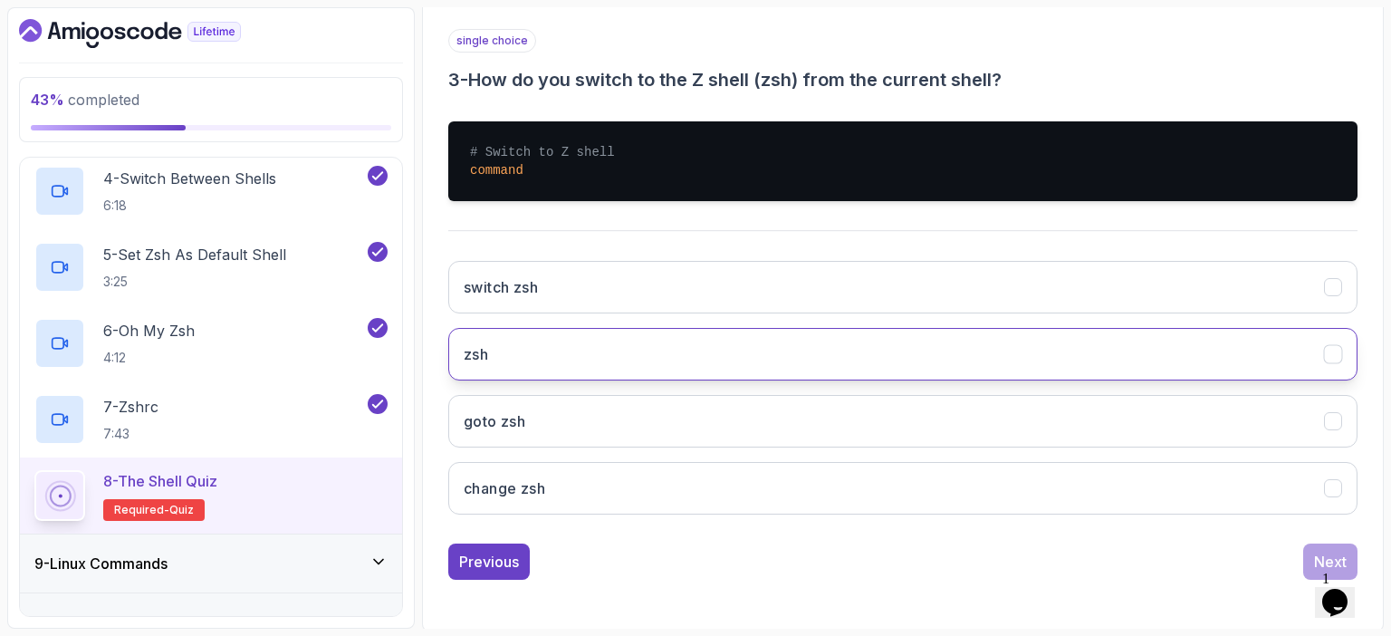
click at [654, 343] on button "zsh" at bounding box center [902, 354] width 909 height 53
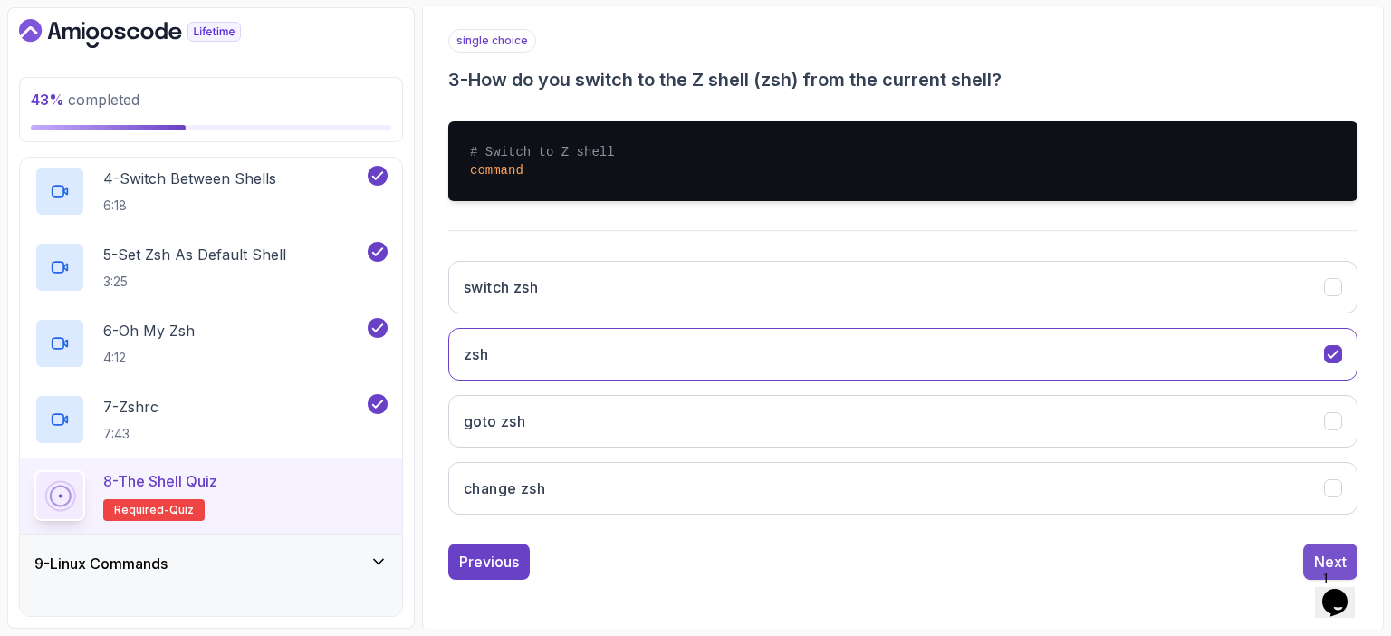
click at [1323, 551] on div "Next" at bounding box center [1330, 561] width 33 height 22
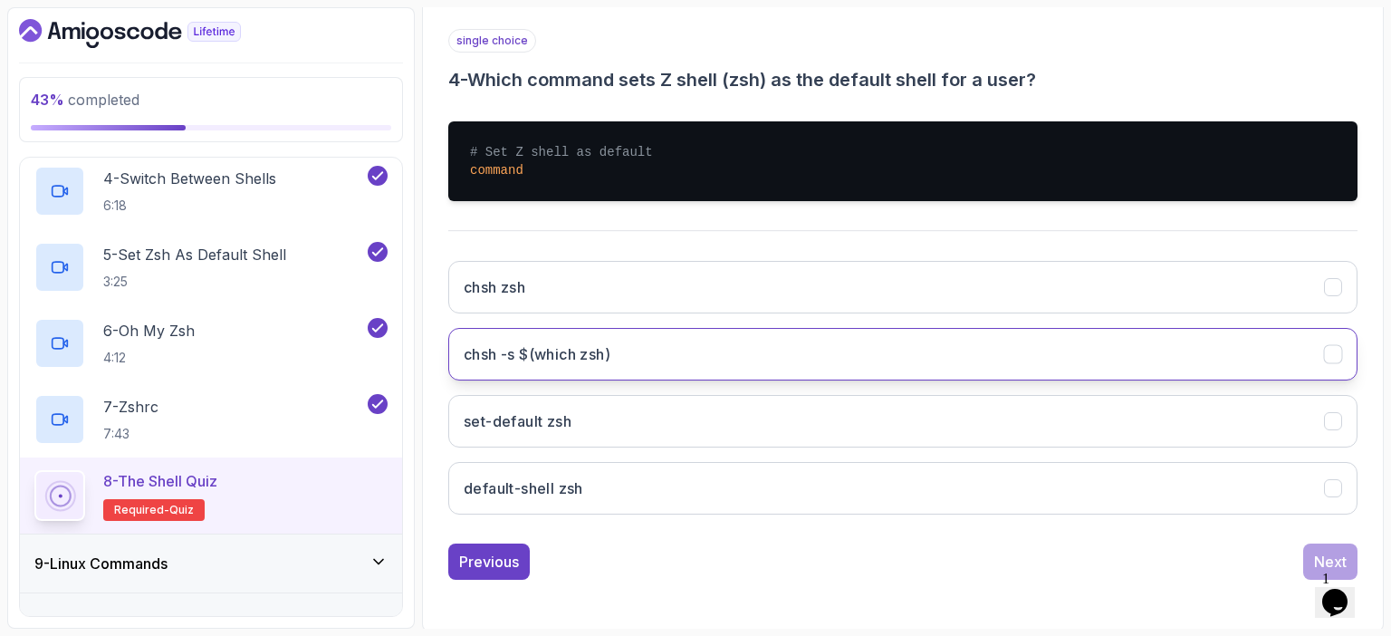
click at [552, 359] on h3 "chsh -s $(which zsh)" at bounding box center [537, 354] width 147 height 22
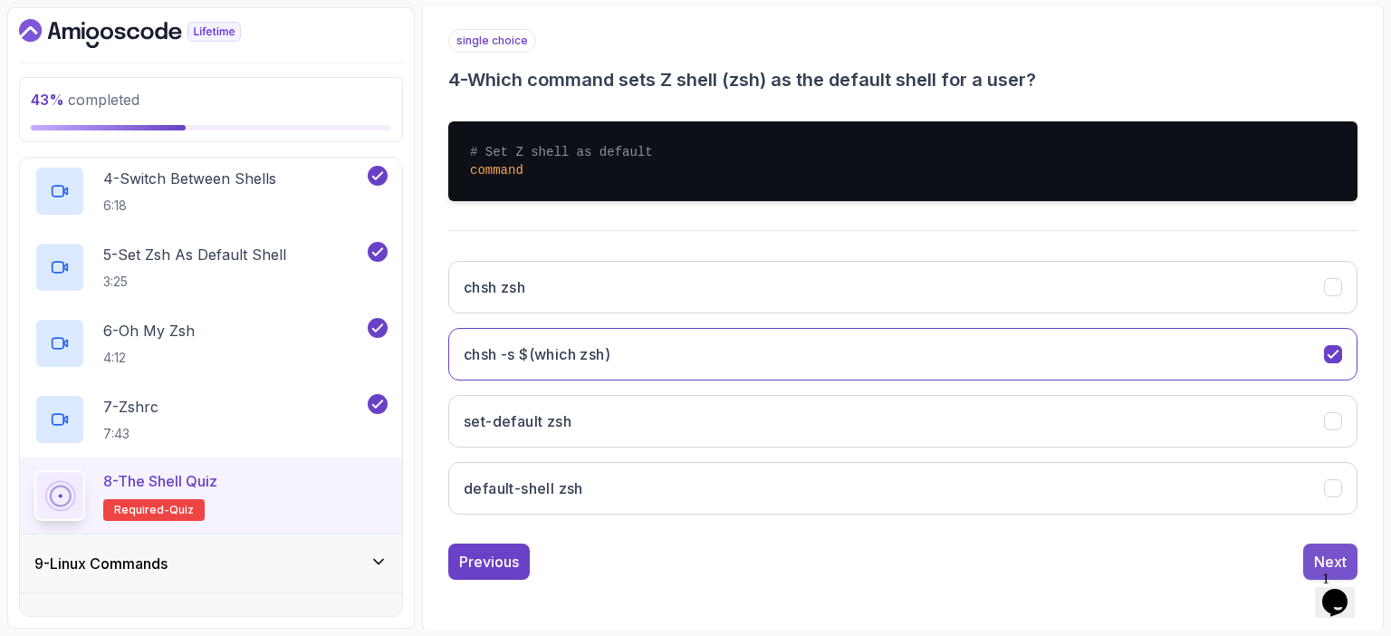
click at [1313, 551] on button "Next" at bounding box center [1330, 561] width 54 height 36
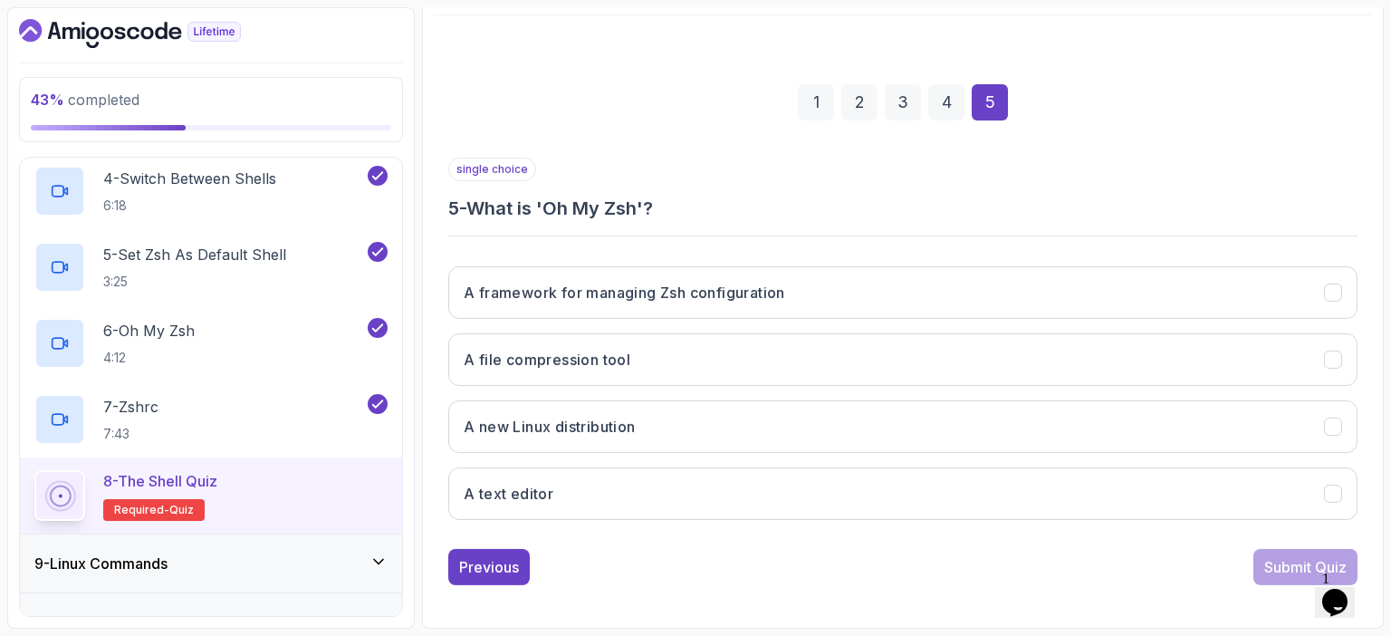
scroll to position [199, 0]
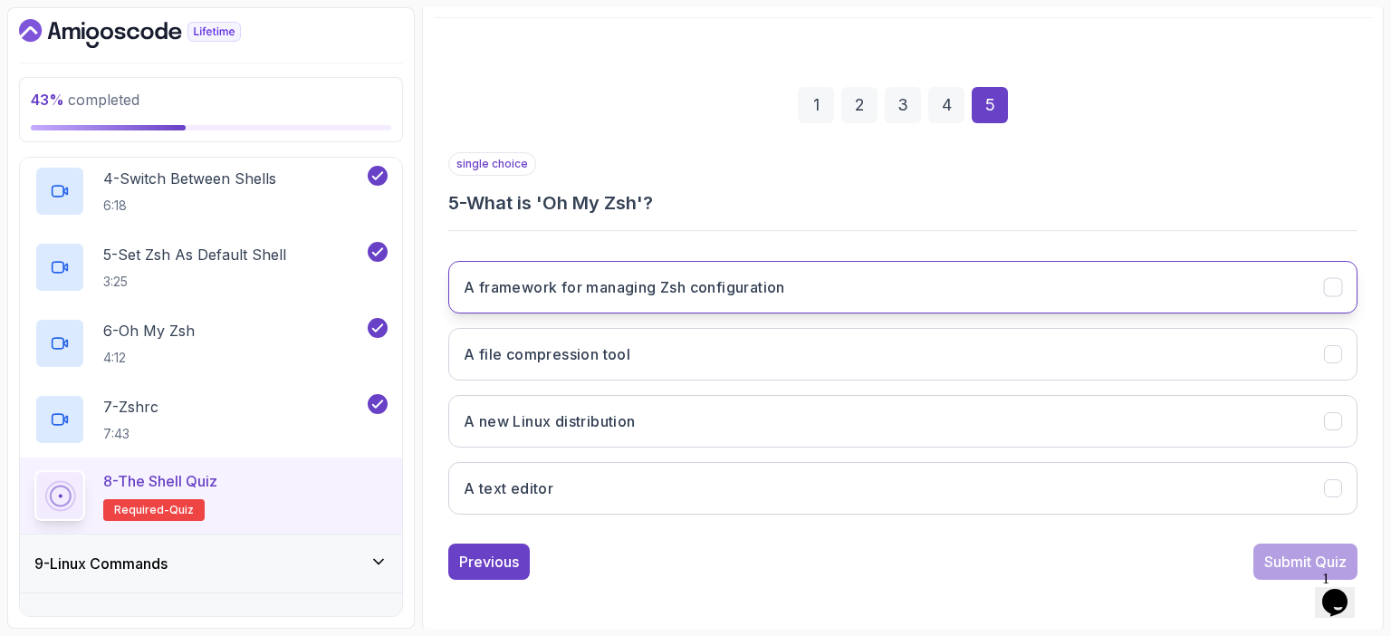
click at [703, 289] on h3 "A framework for managing Zsh configuration" at bounding box center [624, 287] width 321 height 22
click at [1276, 550] on div "Submit Quiz" at bounding box center [1305, 561] width 82 height 22
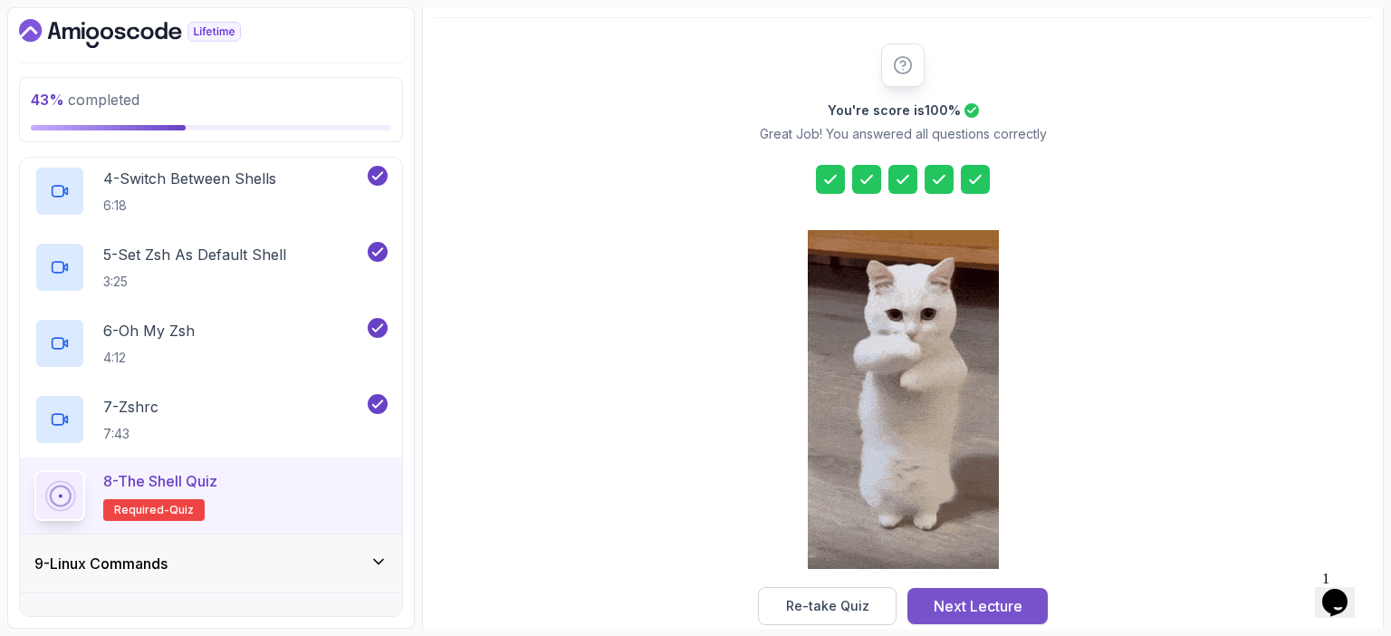
click at [977, 606] on div "Next Lecture" at bounding box center [977, 606] width 89 height 22
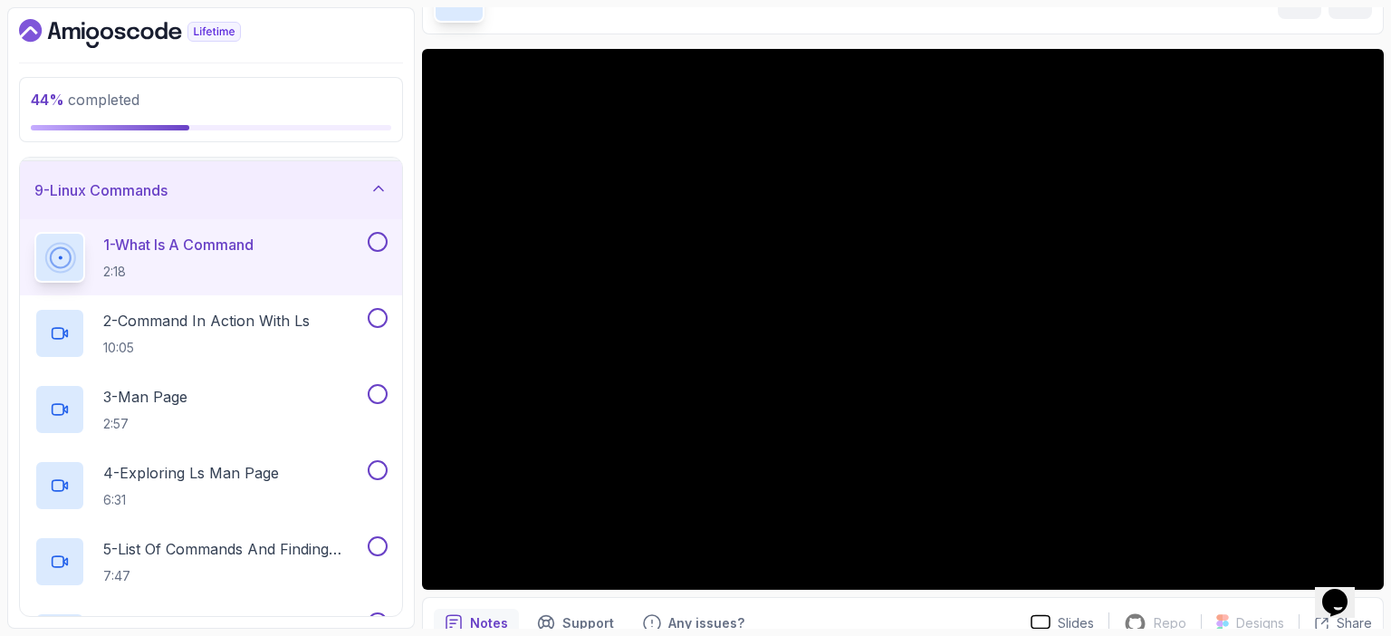
scroll to position [111, 0]
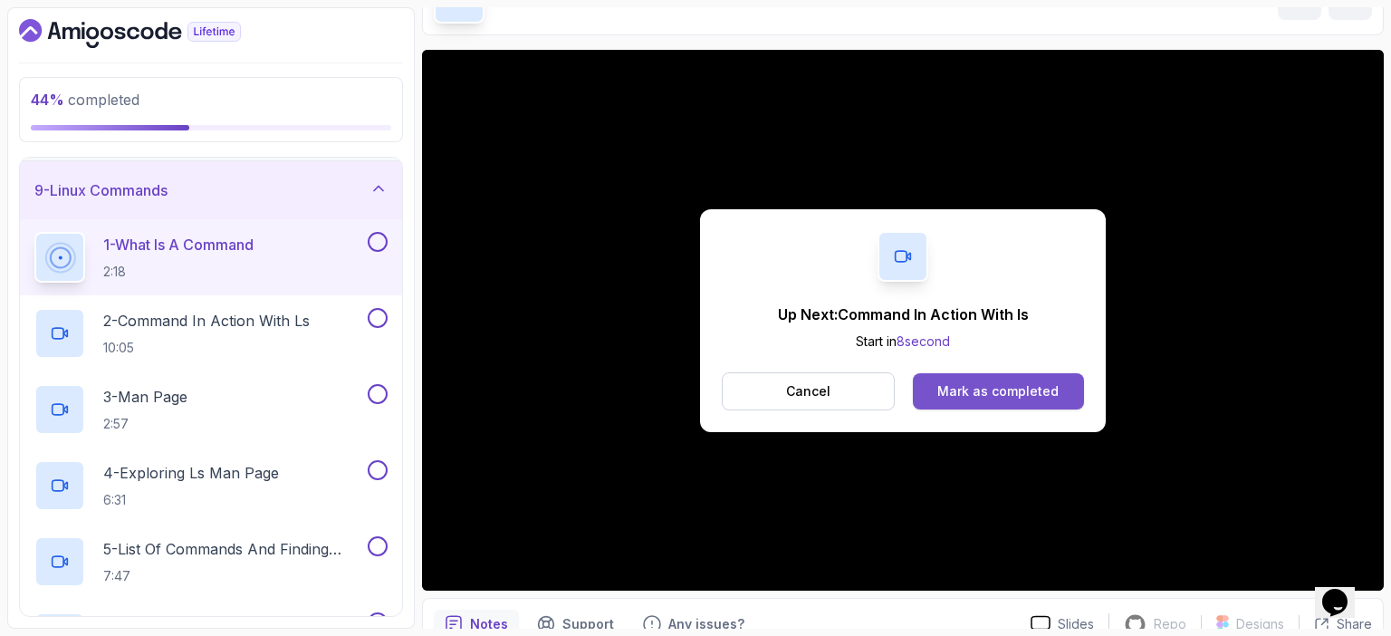
click at [1033, 389] on div "Mark as completed" at bounding box center [997, 391] width 121 height 18
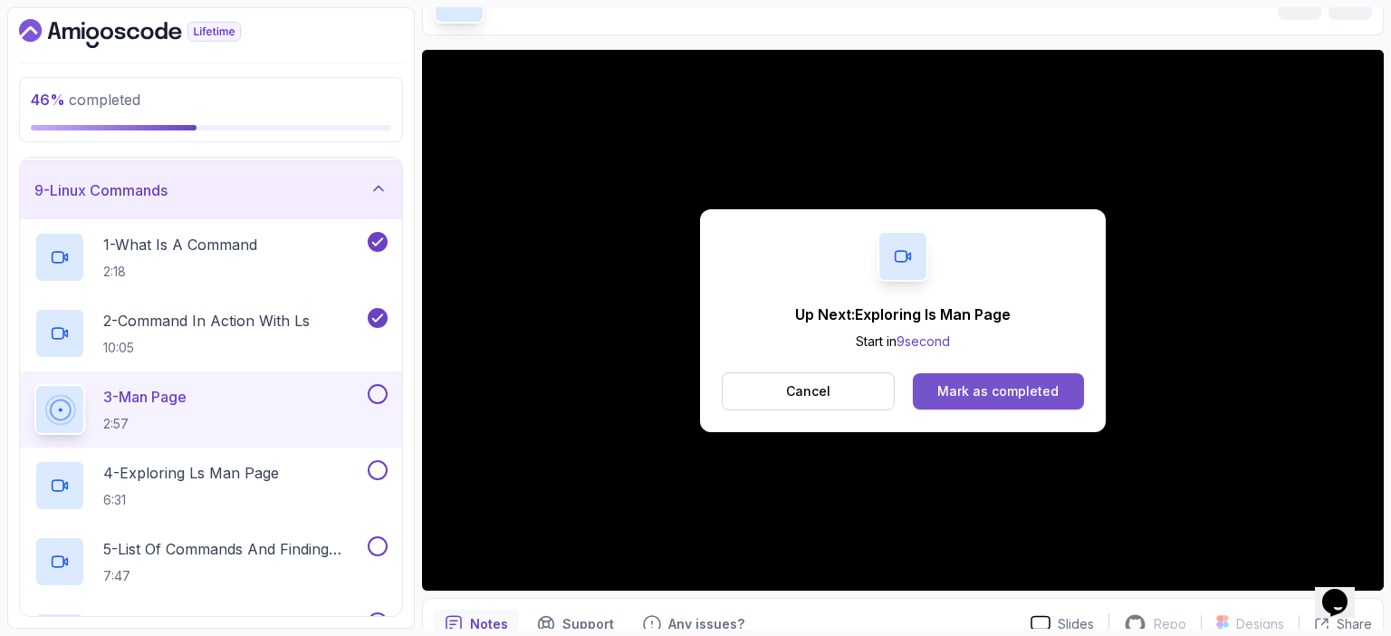
click at [992, 396] on div "Mark as completed" at bounding box center [997, 391] width 121 height 18
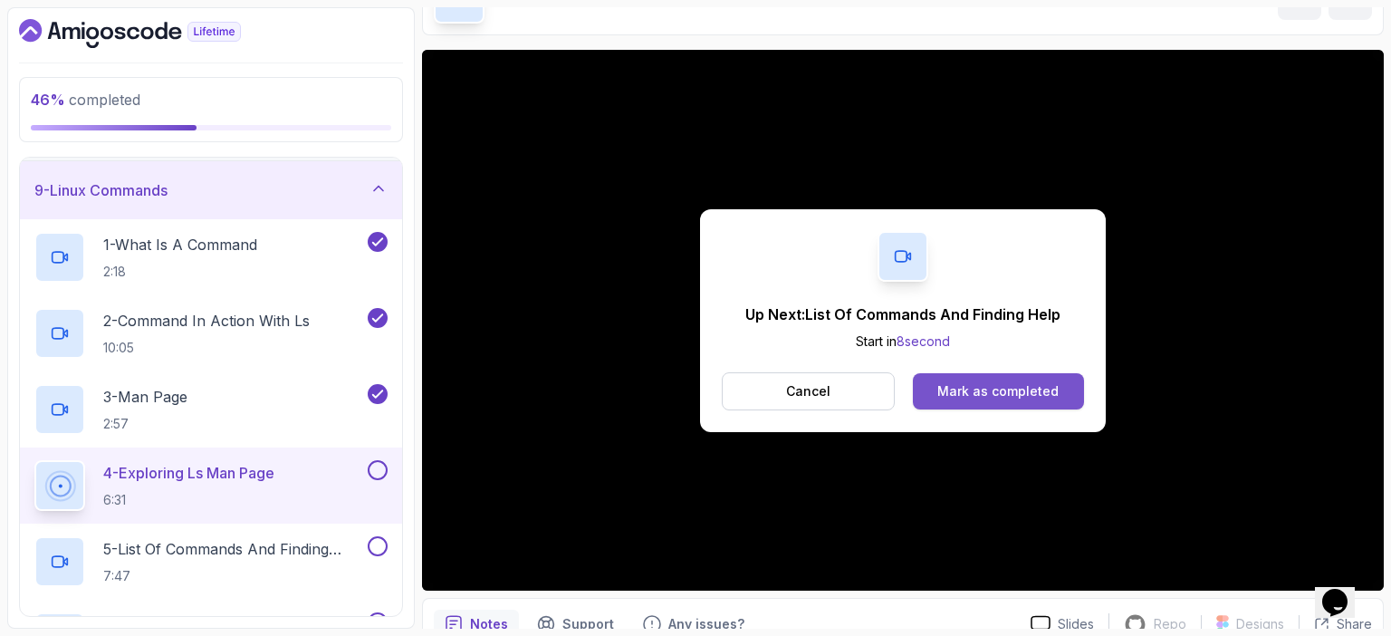
click at [1018, 387] on div "Mark as completed" at bounding box center [997, 391] width 121 height 18
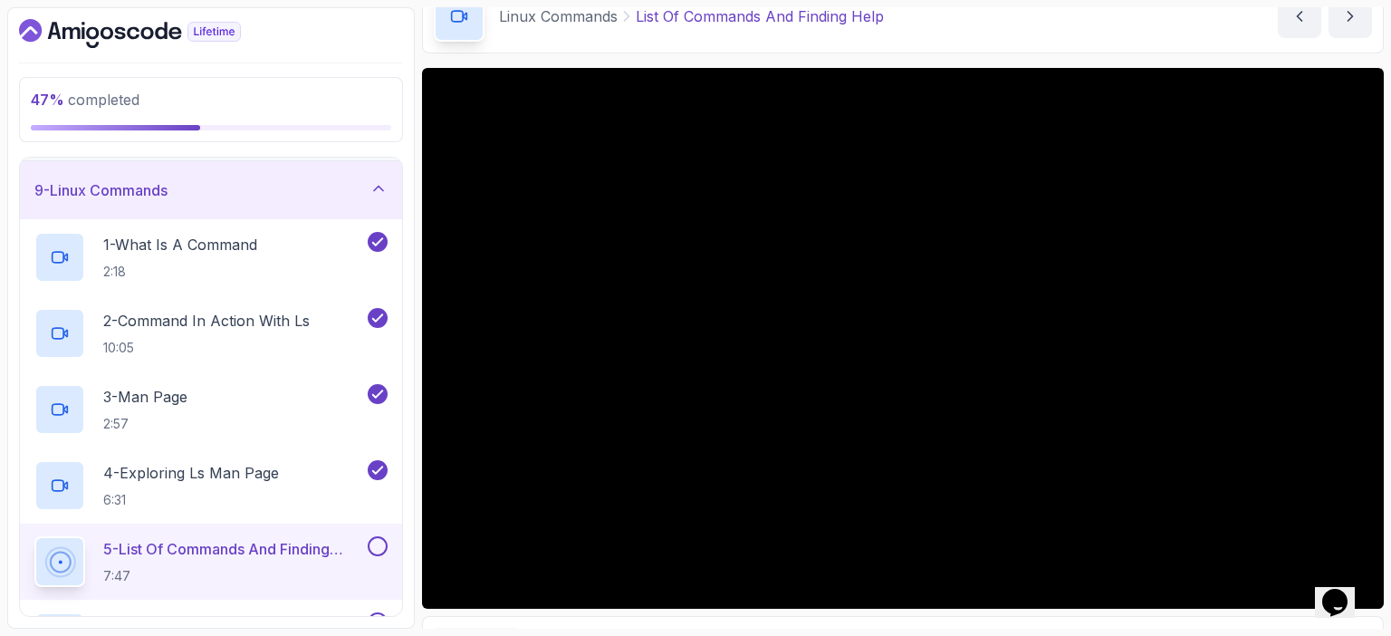
scroll to position [92, 0]
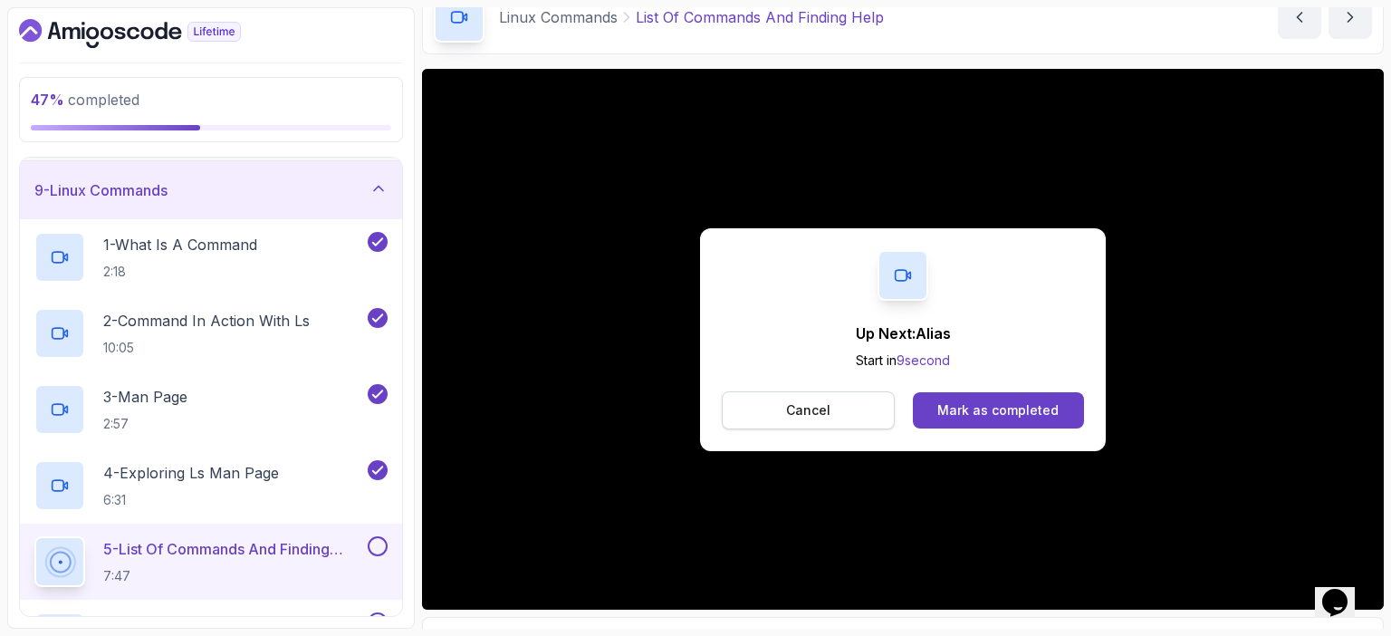
click at [833, 406] on button "Cancel" at bounding box center [808, 410] width 173 height 38
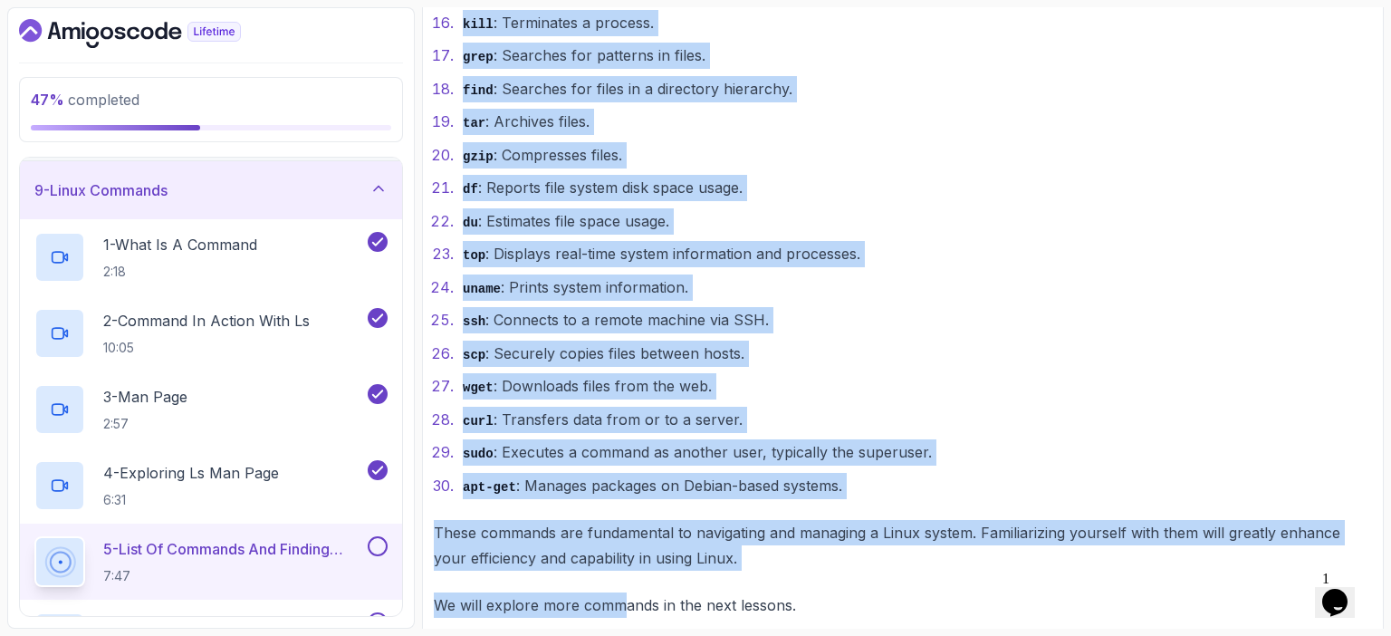
scroll to position [1680, 0]
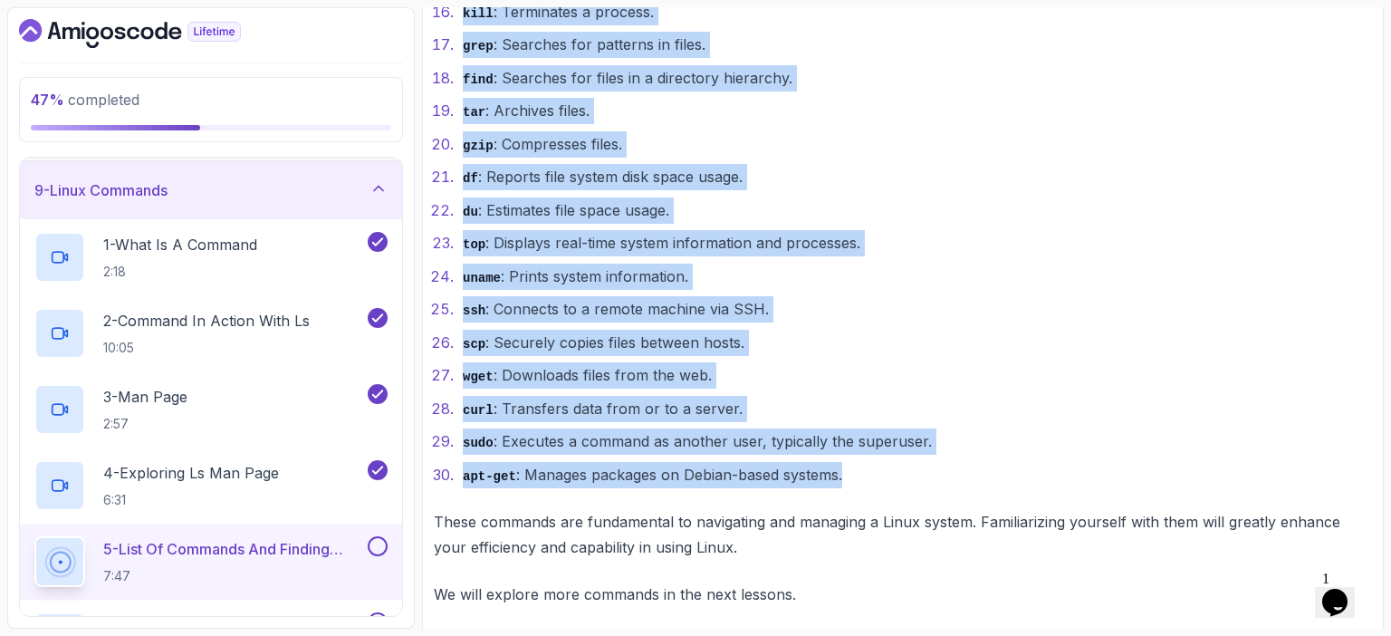
drag, startPoint x: 437, startPoint y: 139, endPoint x: 847, endPoint y: 461, distance: 521.6
copy div "Using compgen to List Commands The compgen command in Linux is a built-in comma…"
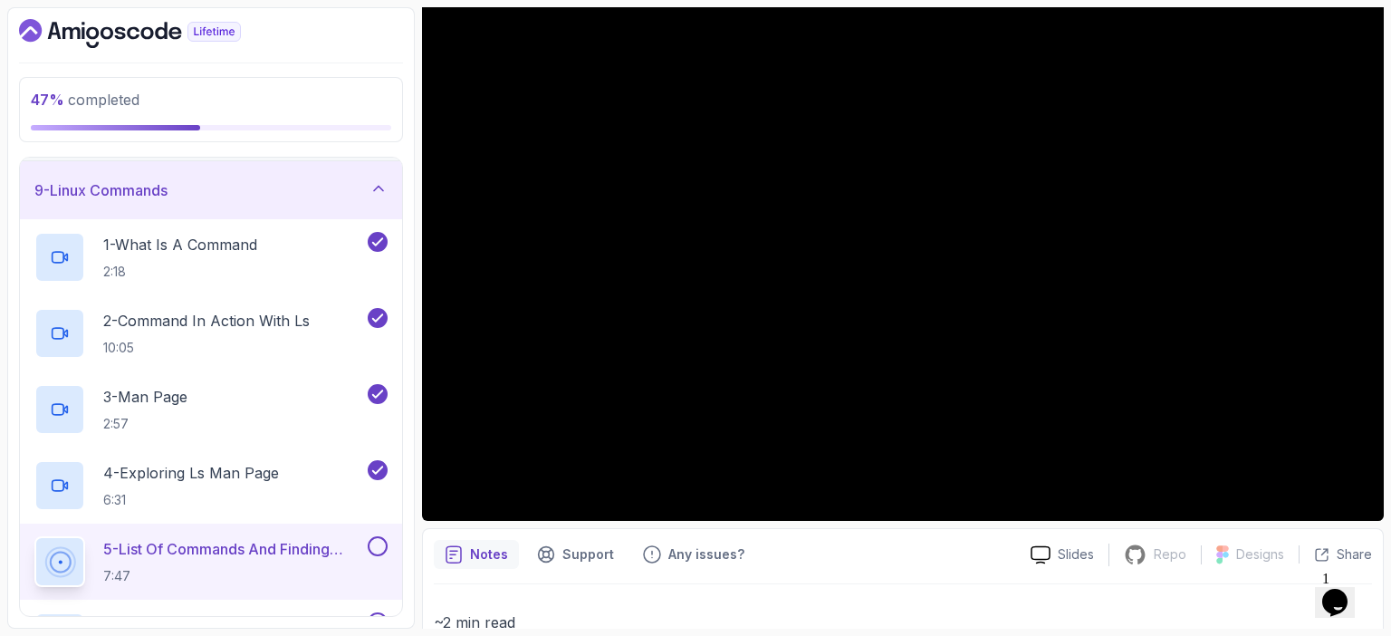
scroll to position [180, 0]
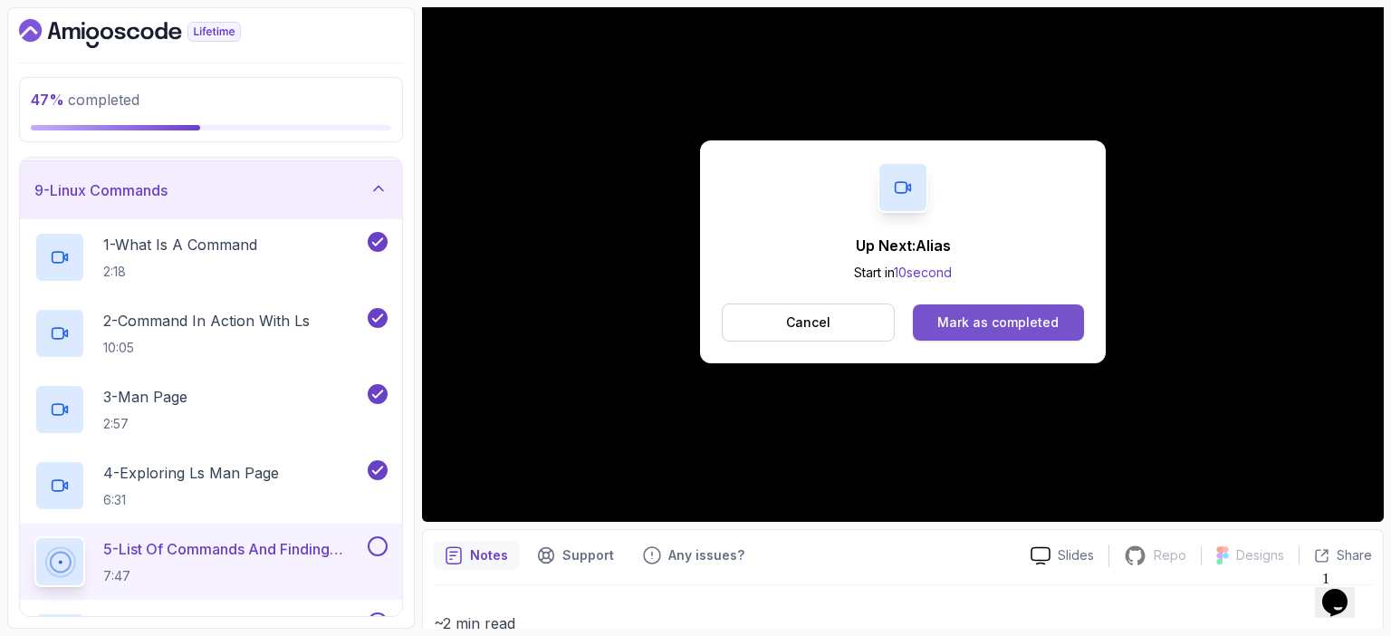
click at [1039, 317] on div "Mark as completed" at bounding box center [997, 322] width 121 height 18
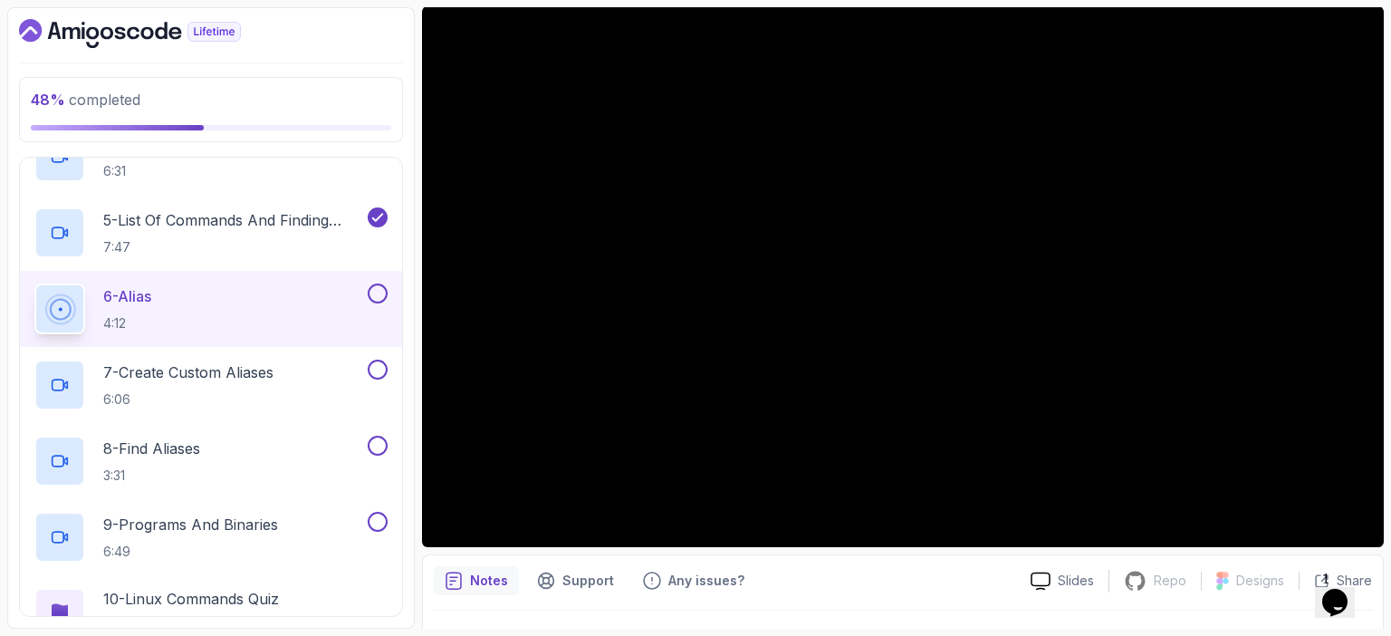
scroll to position [797, 0]
click at [322, 401] on div "7 - Create Custom Aliases 6:06" at bounding box center [199, 384] width 330 height 51
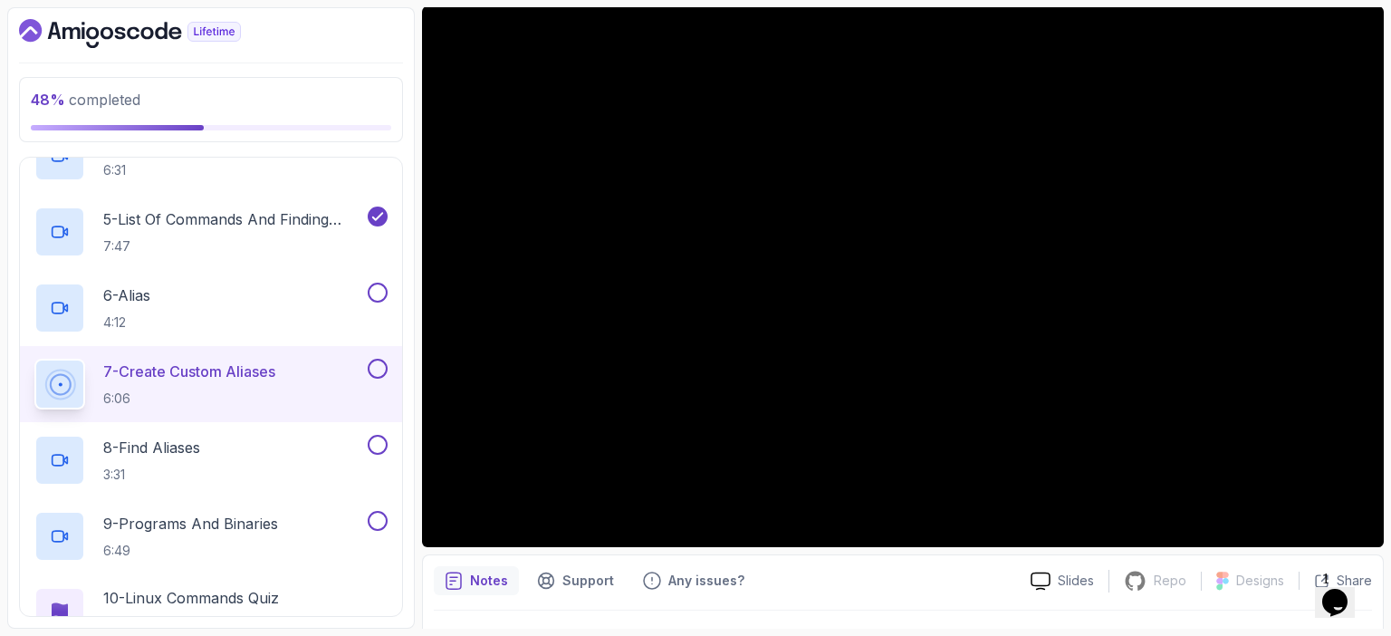
click at [325, 401] on div "7 - Create Custom Aliases 6:06" at bounding box center [199, 384] width 330 height 51
click at [217, 294] on div "6 - Alias 4:12" at bounding box center [199, 307] width 330 height 51
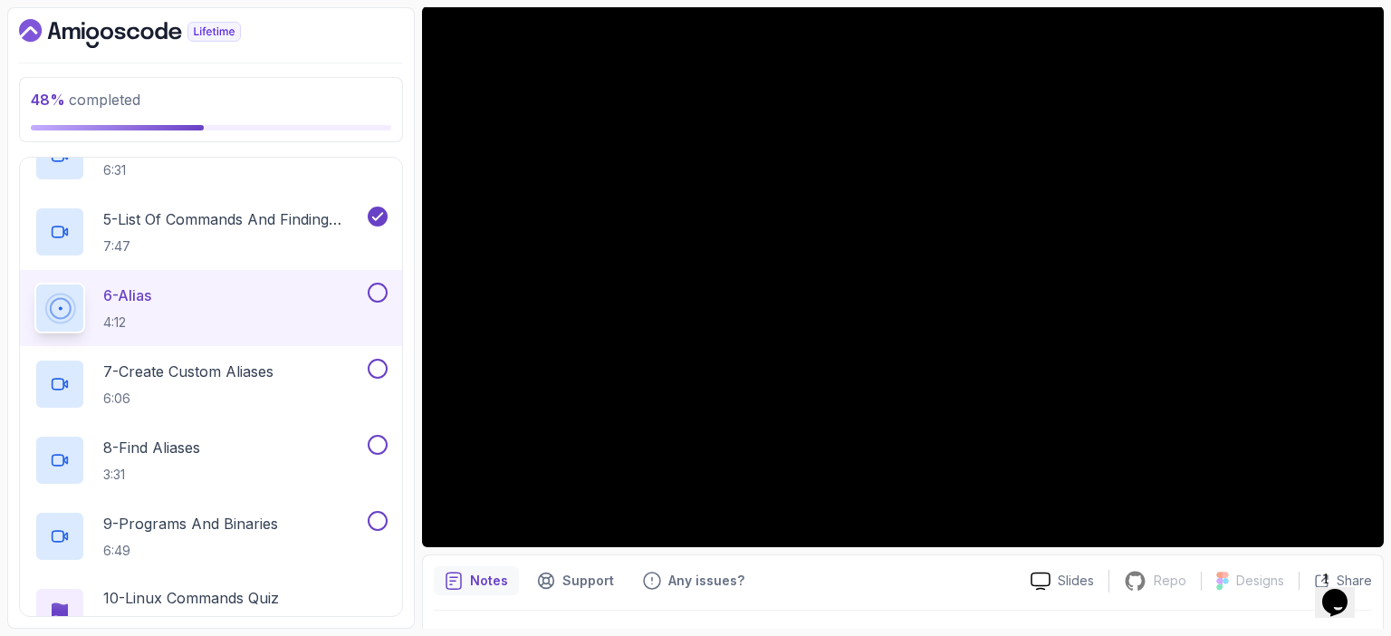
click at [368, 282] on button at bounding box center [378, 292] width 20 height 20
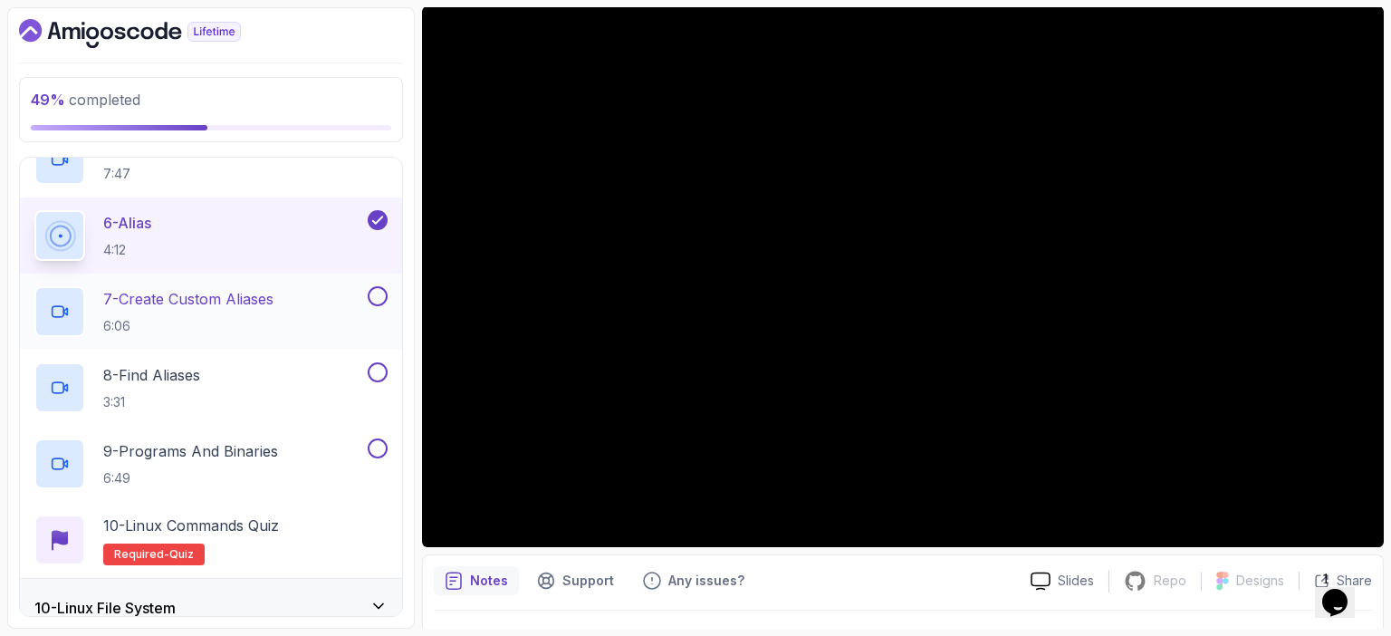
scroll to position [868, 0]
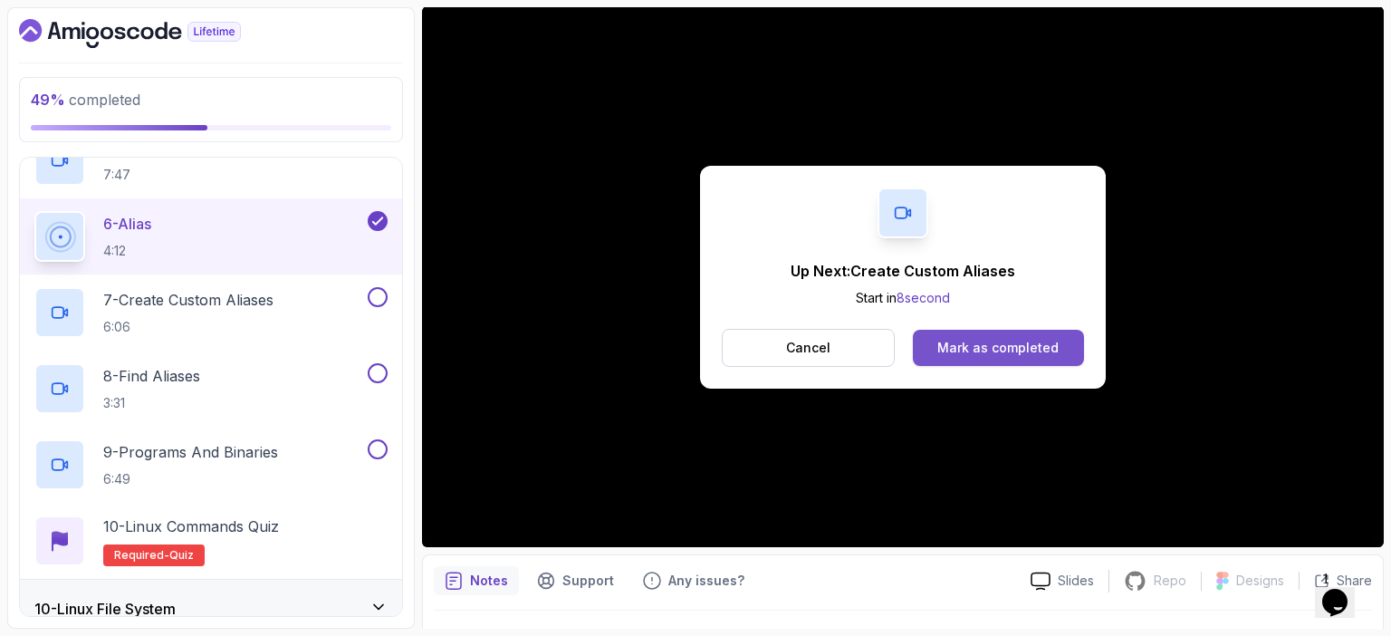
click at [999, 346] on div "Mark as completed" at bounding box center [997, 348] width 121 height 18
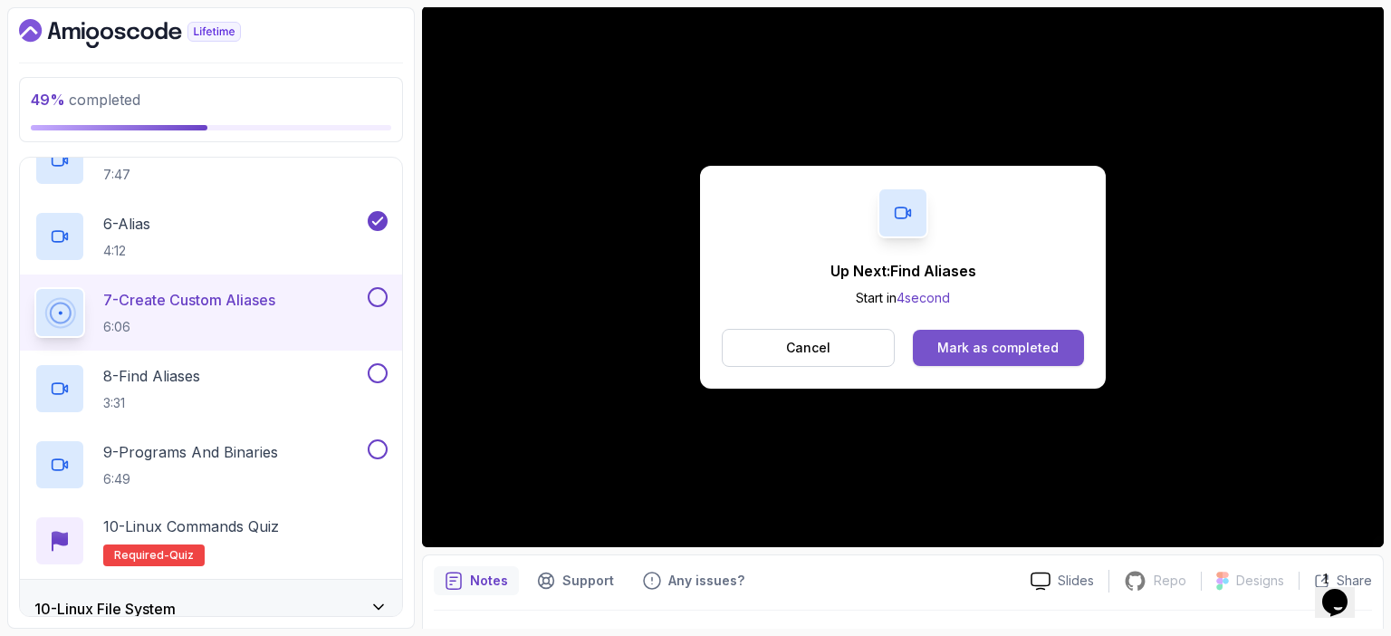
click at [995, 349] on div "Mark as completed" at bounding box center [997, 348] width 121 height 18
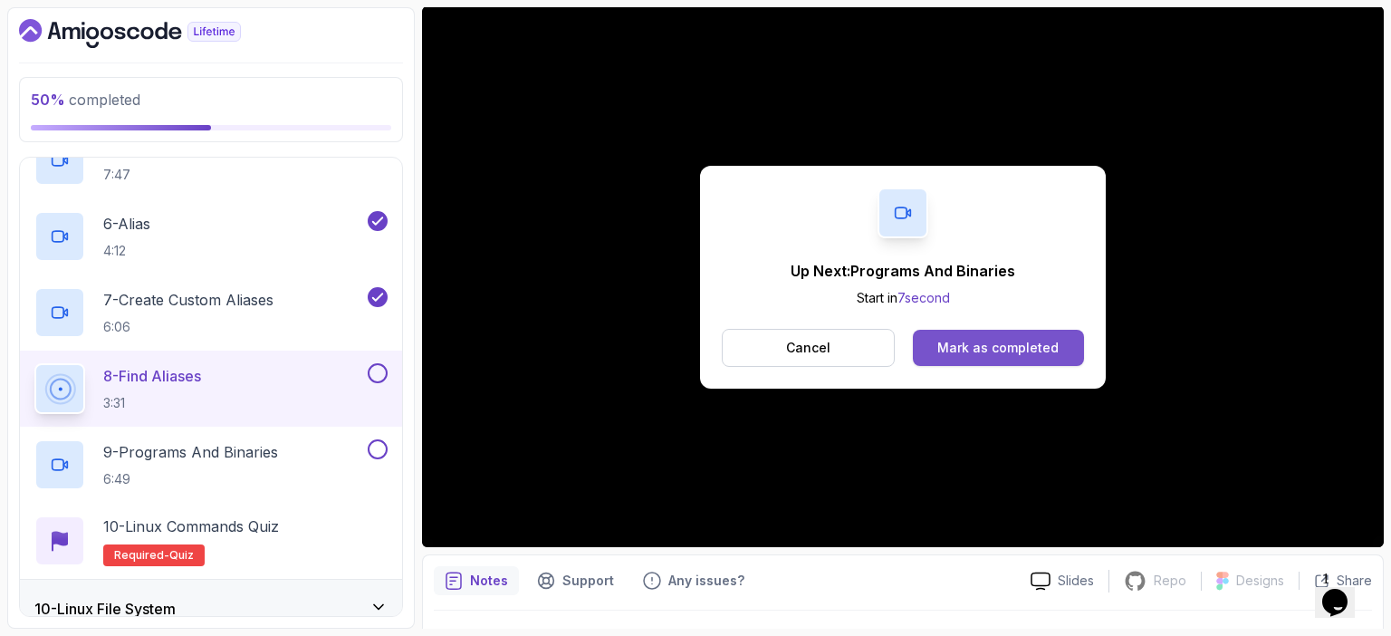
click at [1014, 349] on div "Mark as completed" at bounding box center [997, 348] width 121 height 18
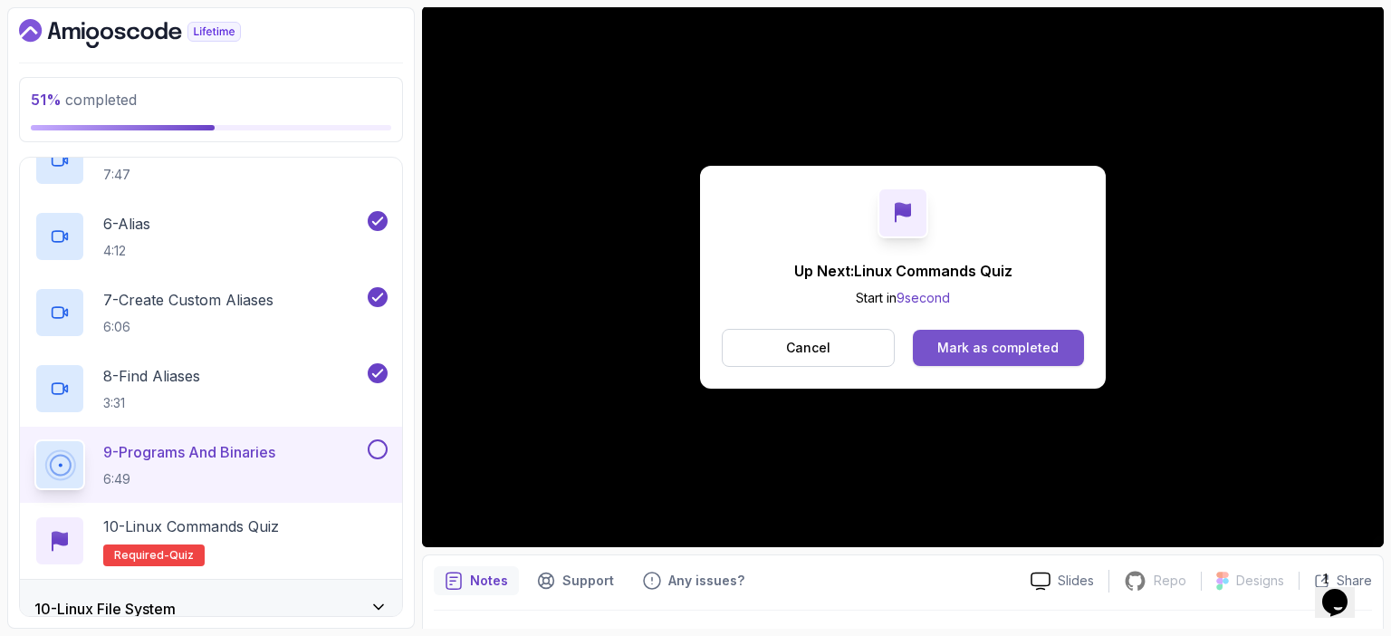
click at [1002, 345] on div "Mark as completed" at bounding box center [997, 348] width 121 height 18
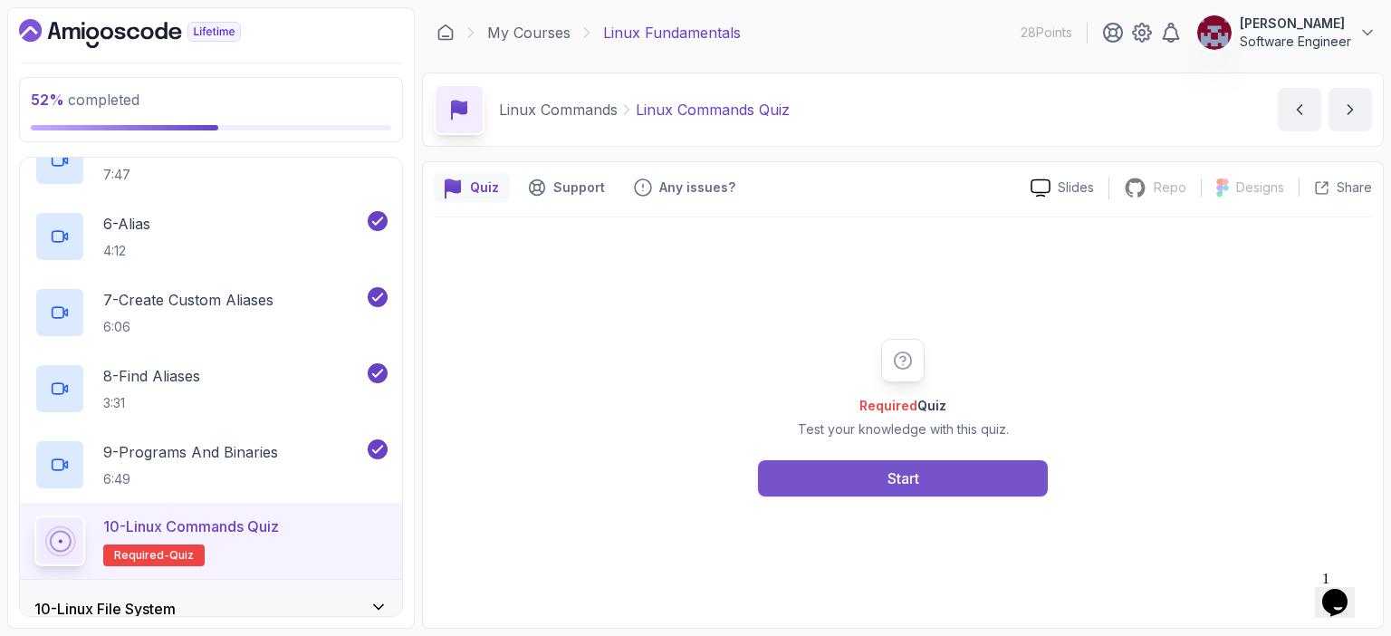
click at [904, 477] on div "Start" at bounding box center [903, 478] width 32 height 22
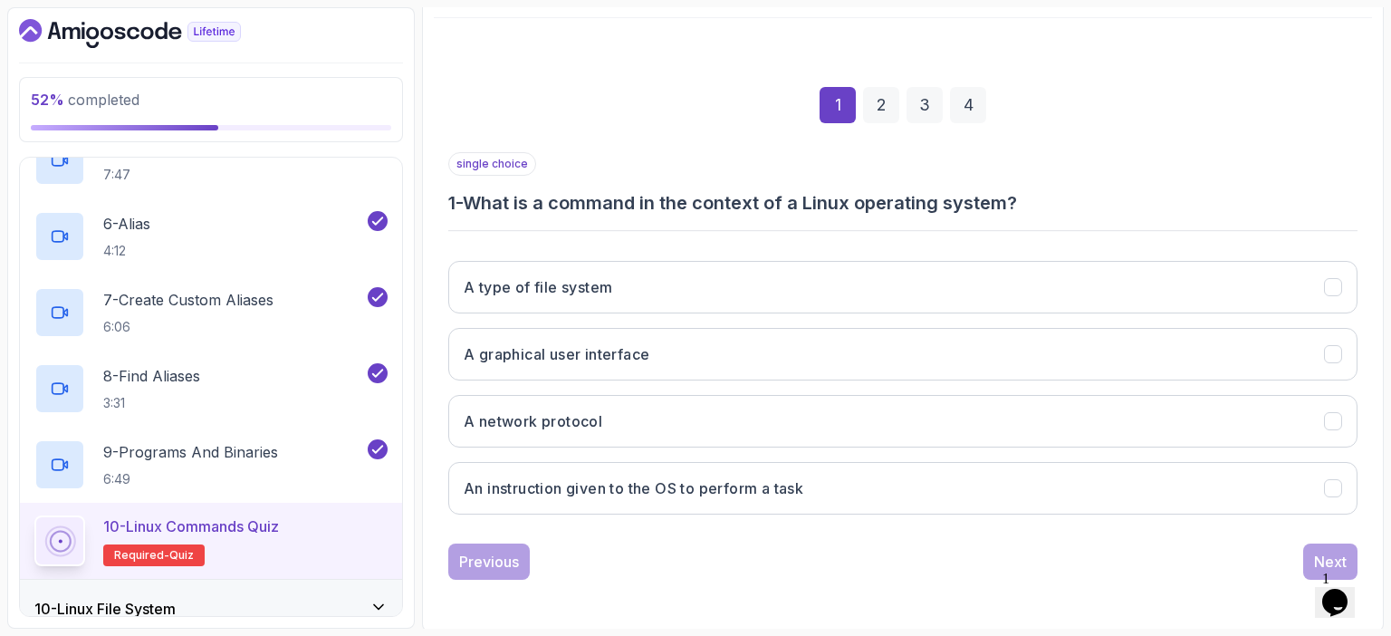
scroll to position [199, 0]
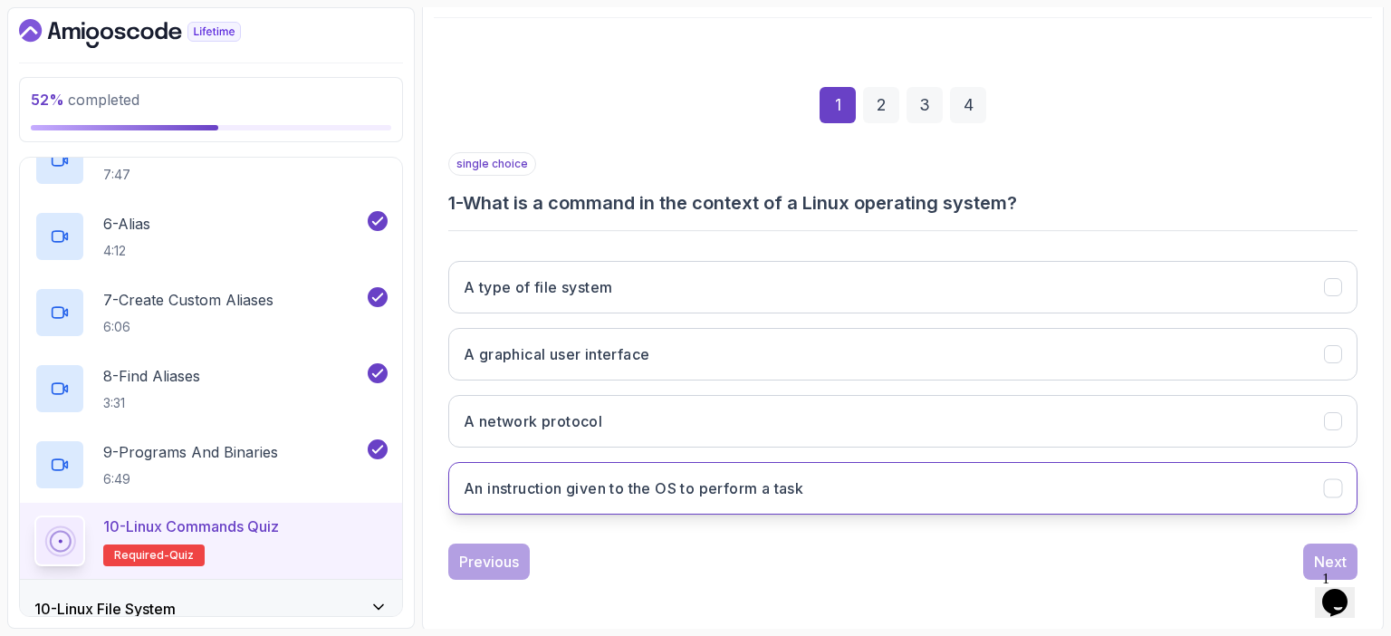
click at [639, 489] on h3 "An instruction given to the OS to perform a task" at bounding box center [633, 488] width 339 height 22
click at [1318, 552] on div "Next" at bounding box center [1330, 561] width 33 height 22
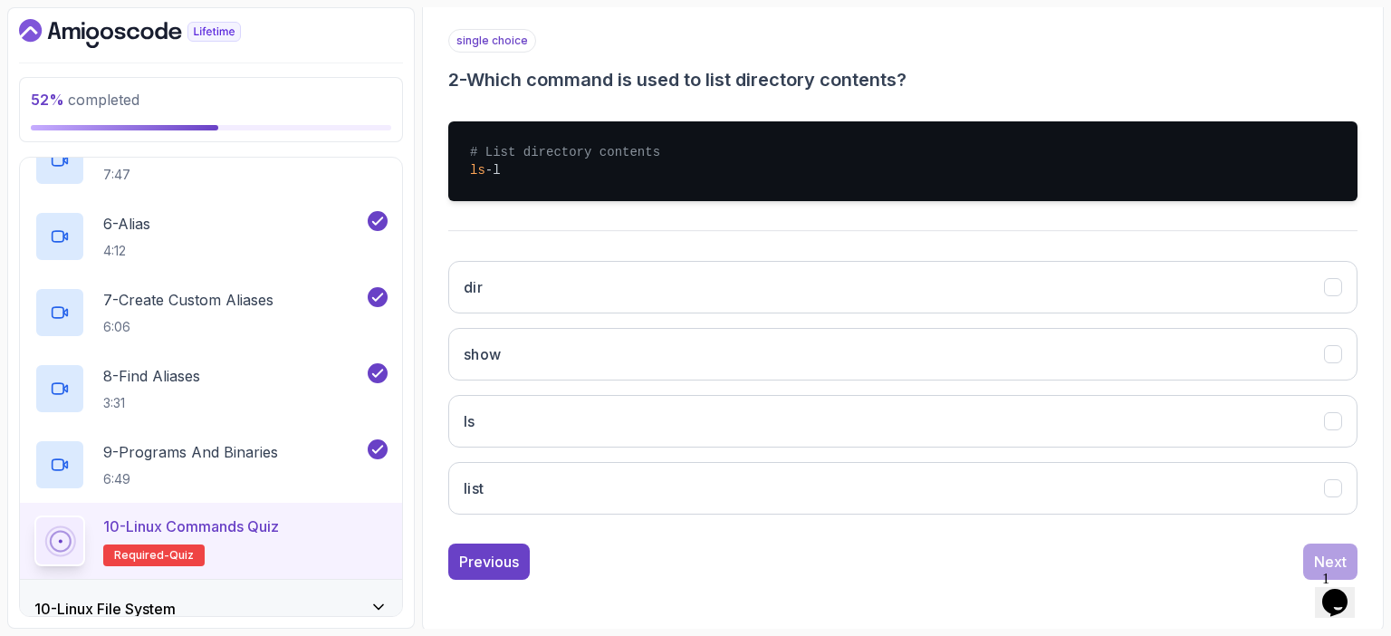
scroll to position [322, 0]
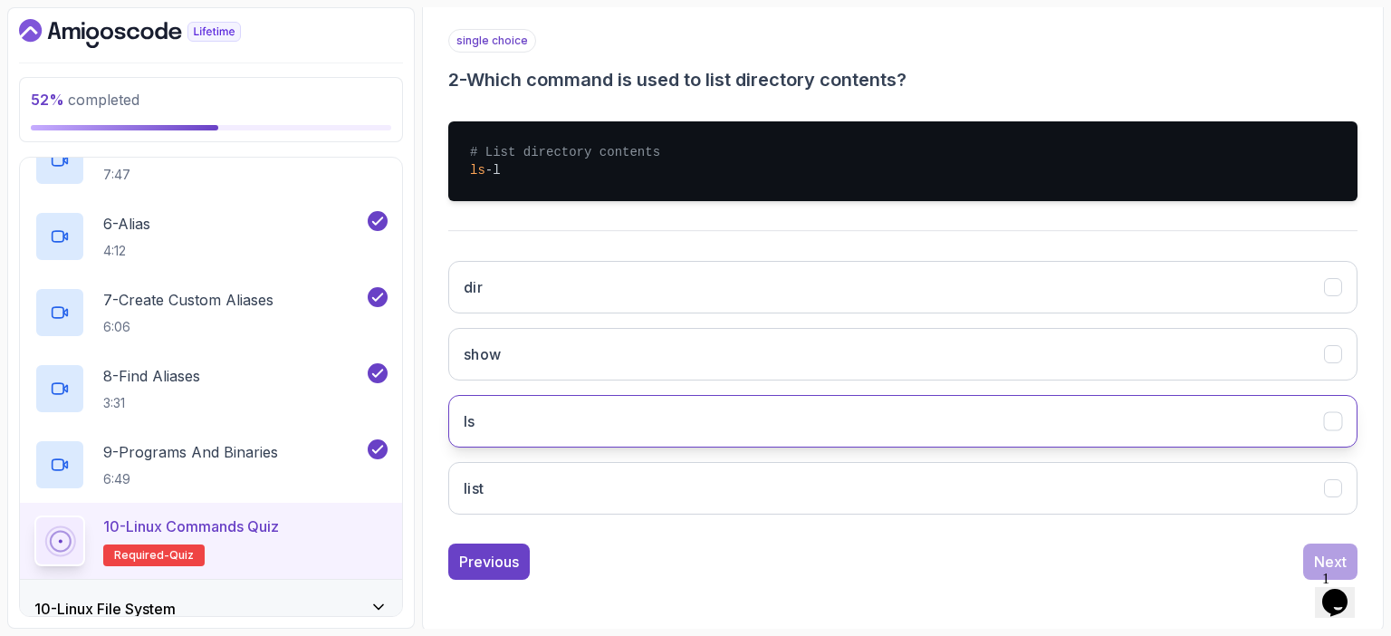
click at [754, 412] on button "ls" at bounding box center [902, 421] width 909 height 53
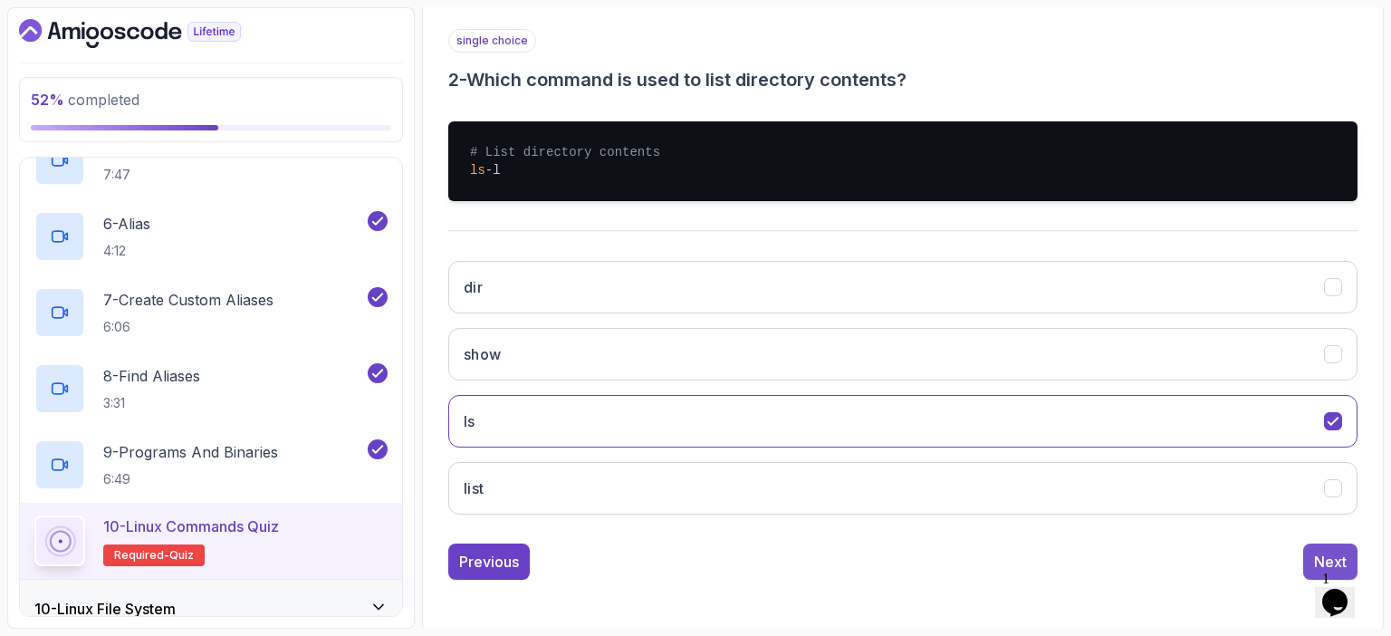
click at [1318, 551] on div "Next" at bounding box center [1330, 561] width 33 height 22
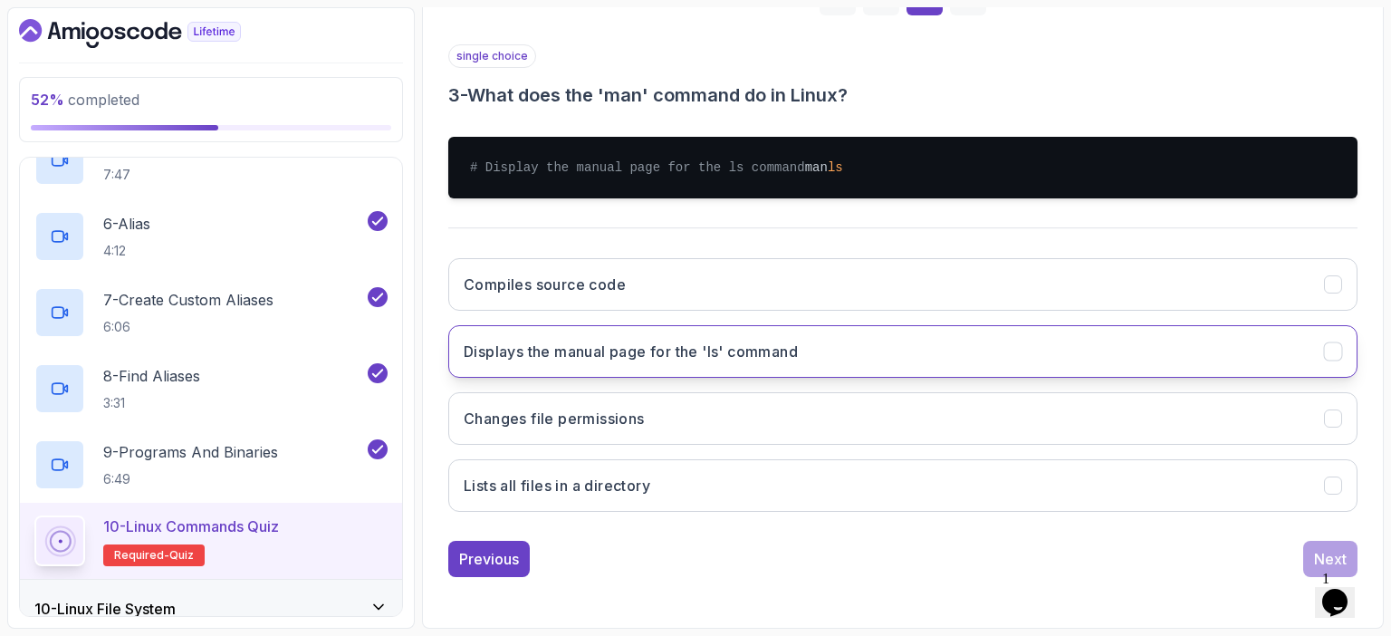
click at [925, 344] on button "Displays the manual page for the 'ls' command" at bounding box center [902, 351] width 909 height 53
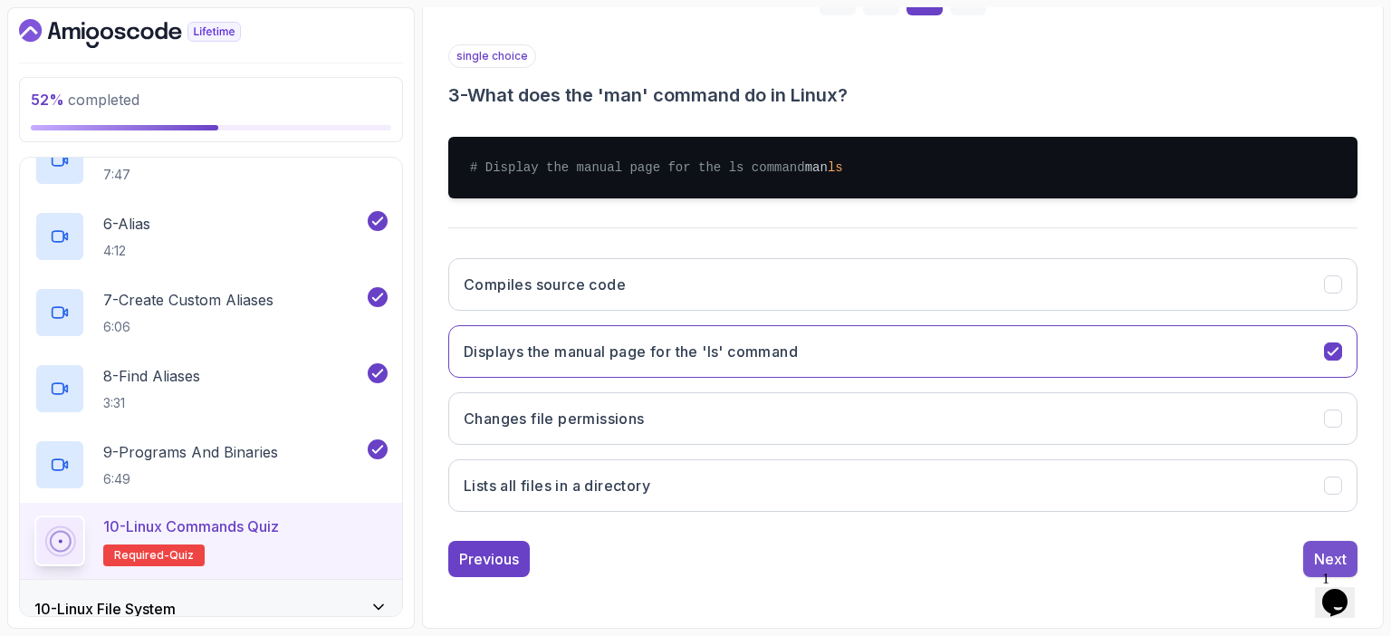
click at [1326, 548] on div "Next" at bounding box center [1330, 559] width 33 height 22
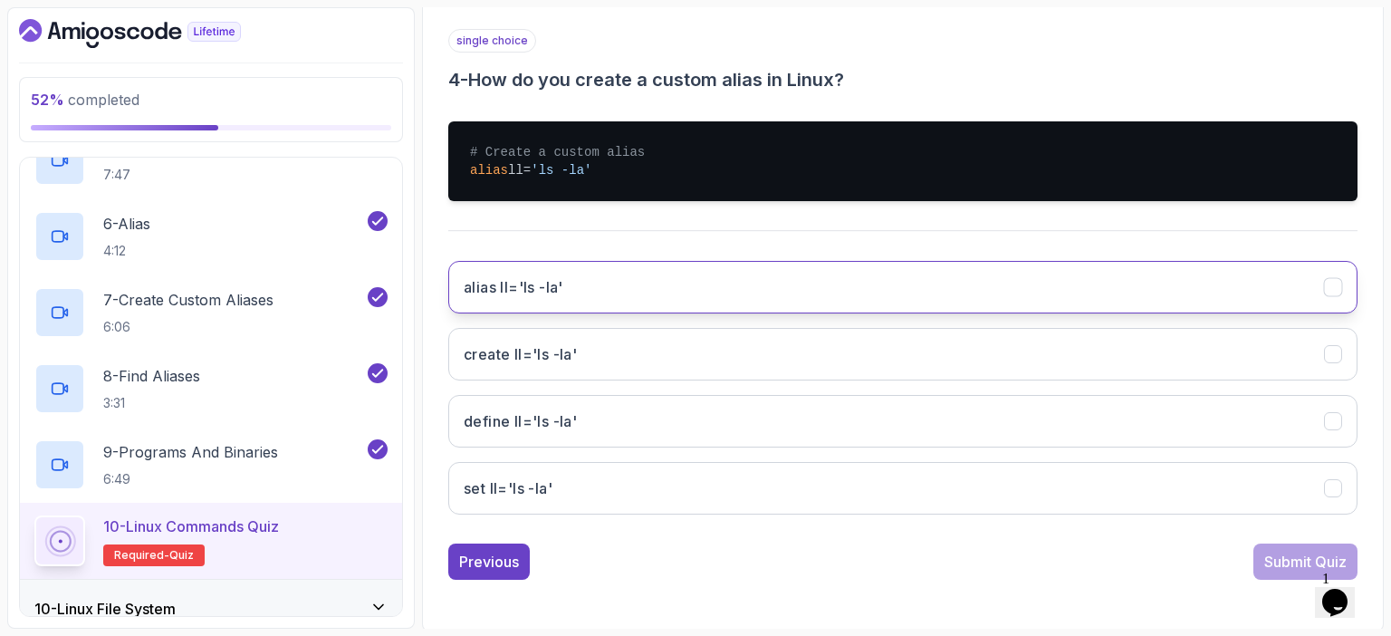
click at [587, 280] on button "alias ll='ls -la'" at bounding box center [902, 287] width 909 height 53
click at [1301, 557] on div "Submit Quiz" at bounding box center [1305, 561] width 82 height 22
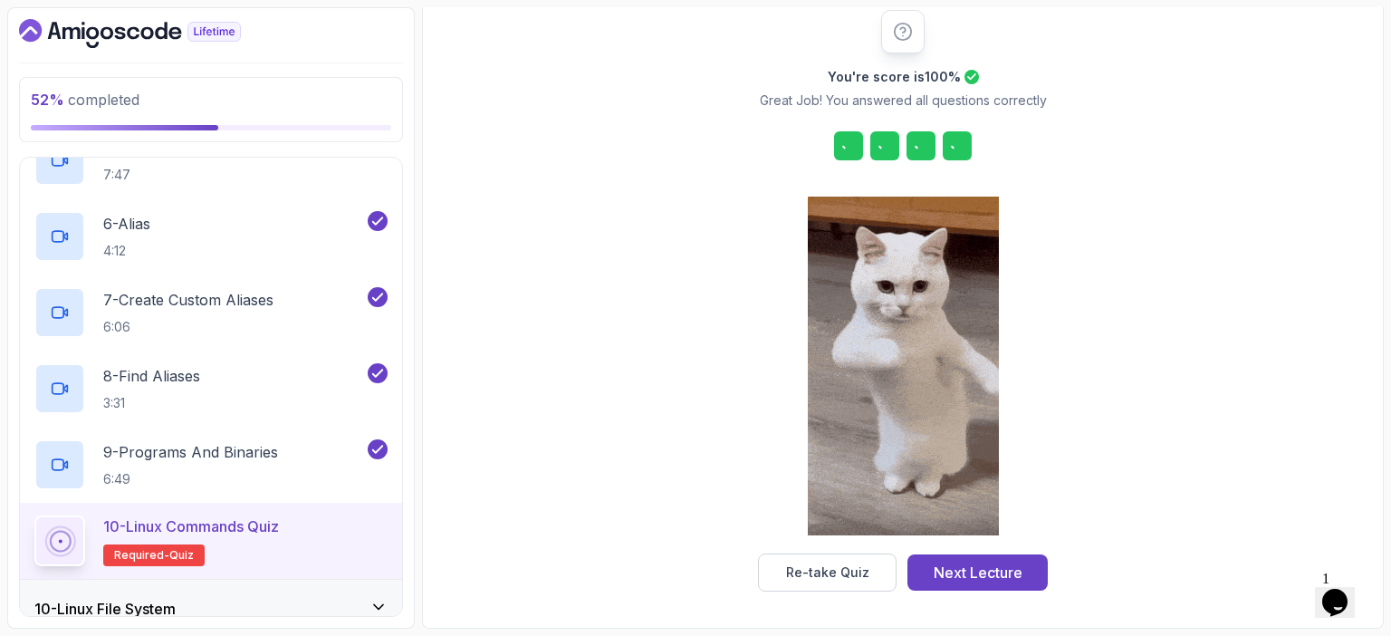
scroll to position [232, 0]
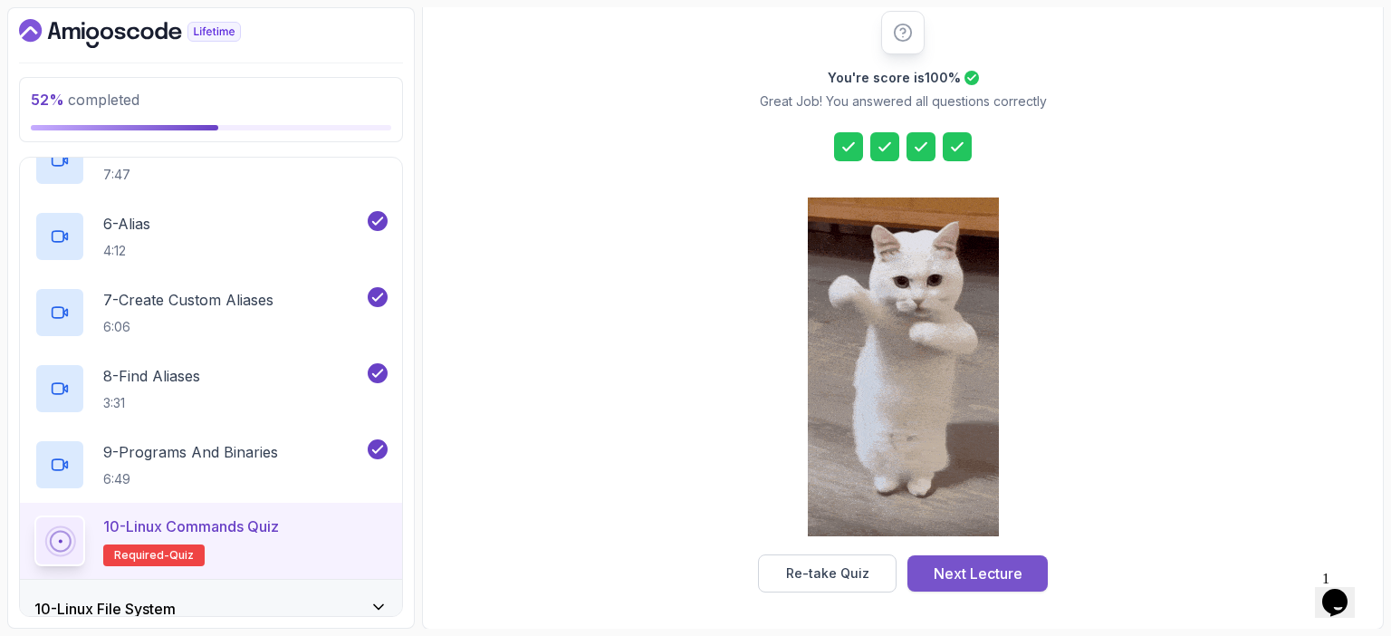
click at [985, 577] on div "Next Lecture" at bounding box center [977, 573] width 89 height 22
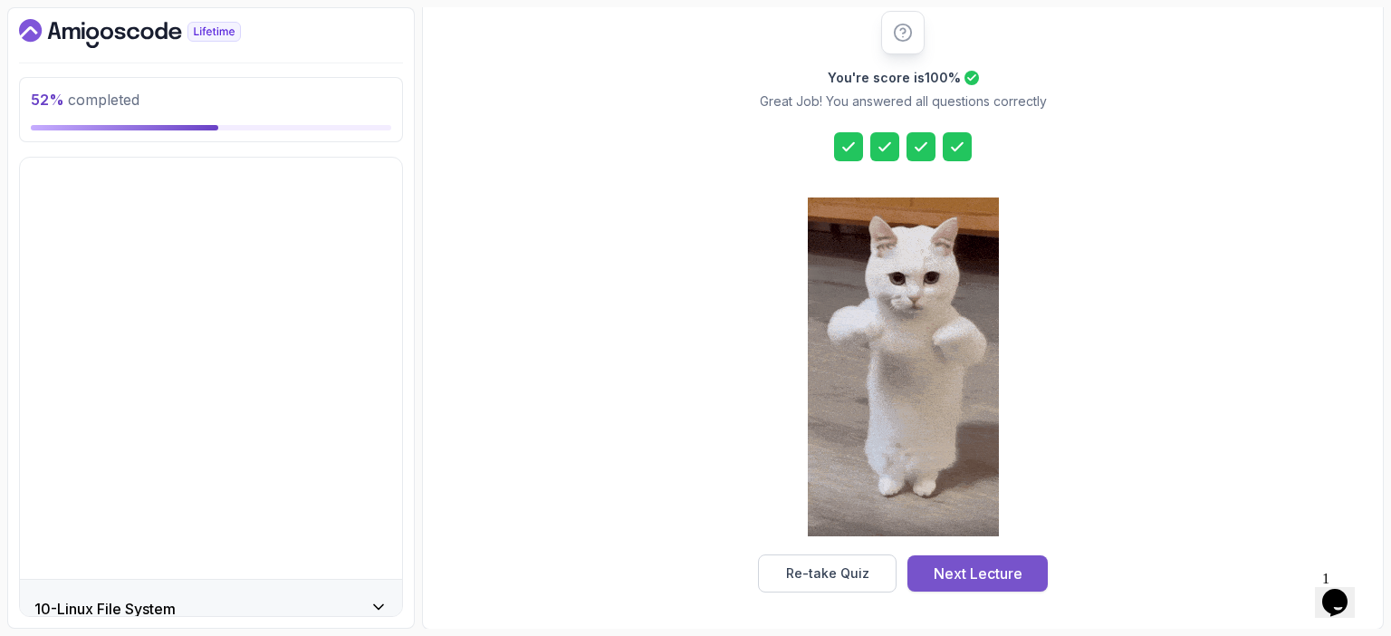
scroll to position [420, 0]
